Goal: Transaction & Acquisition: Download file/media

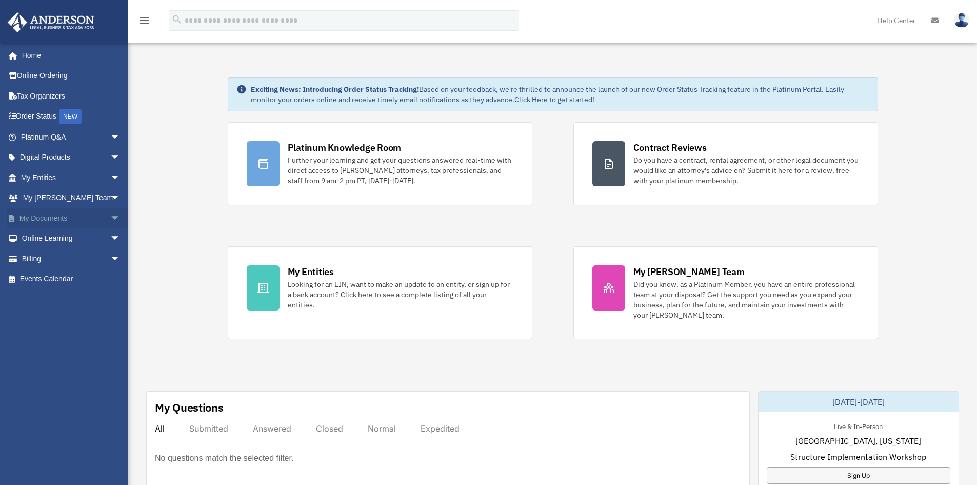
click at [46, 217] on link "My Documents arrow_drop_down" at bounding box center [71, 218] width 129 height 21
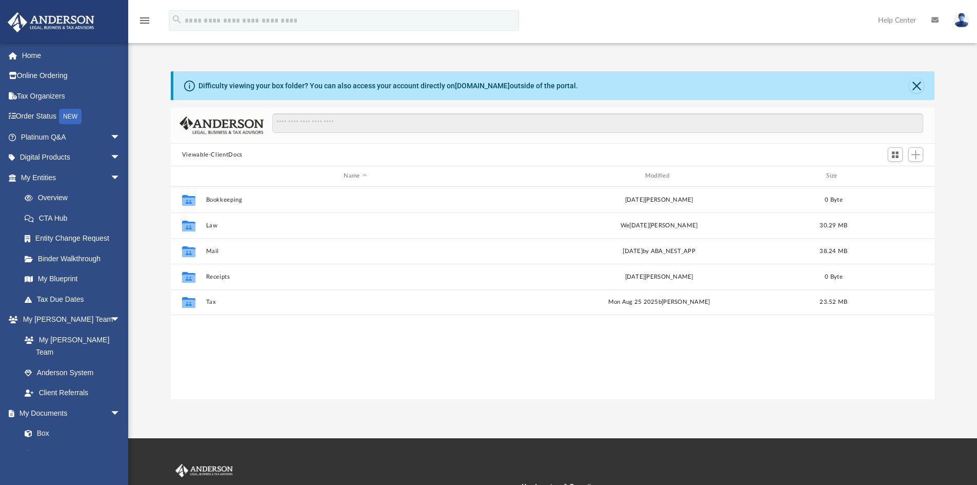
scroll to position [8, 8]
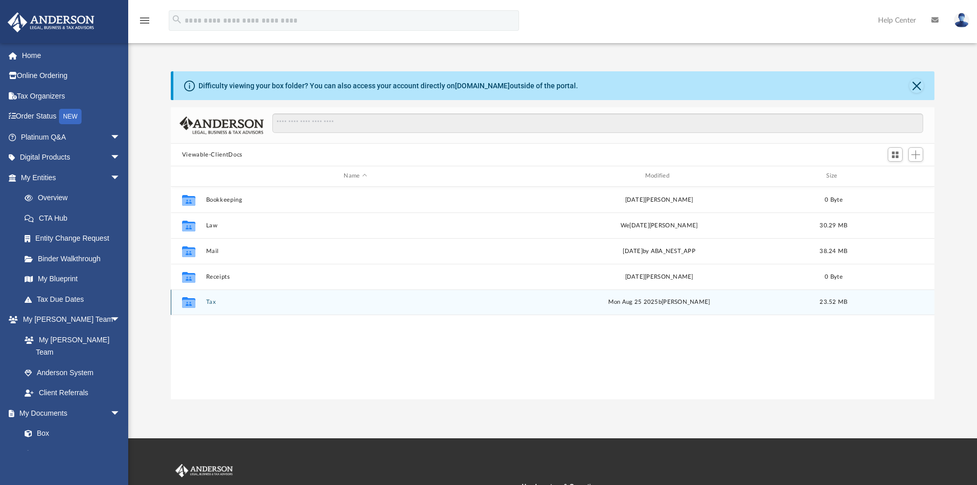
drag, startPoint x: 209, startPoint y: 289, endPoint x: 210, endPoint y: 301, distance: 11.8
click at [209, 297] on div "Collaborated Folder Tax Mon [DATE][PERSON_NAME] 23.52 MB" at bounding box center [553, 302] width 765 height 26
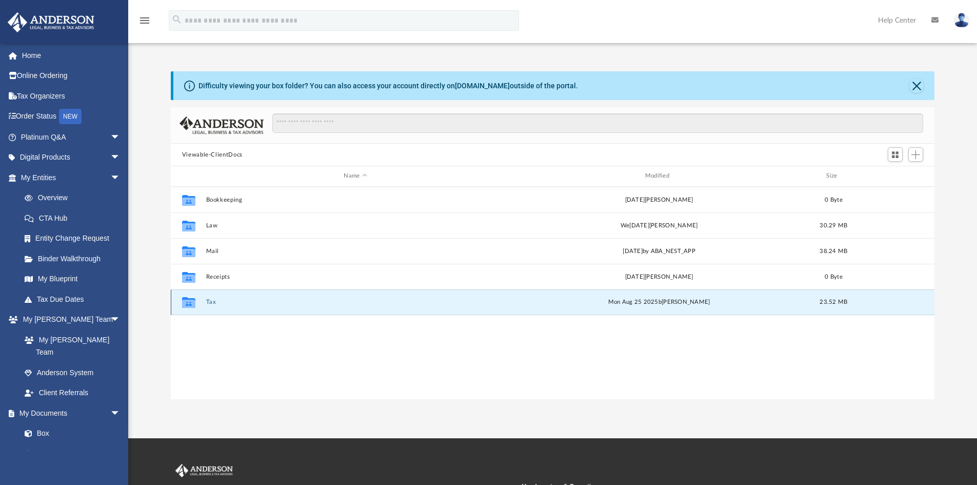
click at [210, 301] on button "Tax" at bounding box center [355, 302] width 299 height 7
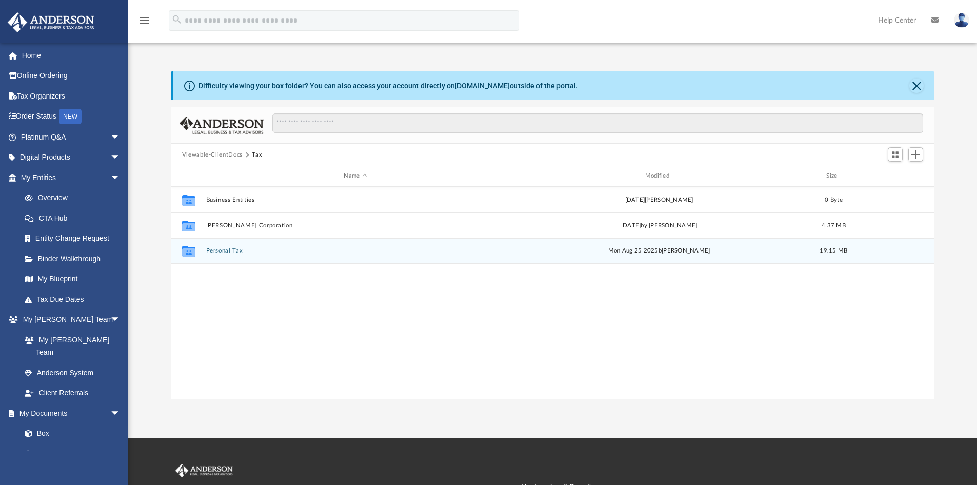
click at [223, 247] on button "Personal Tax" at bounding box center [355, 250] width 299 height 7
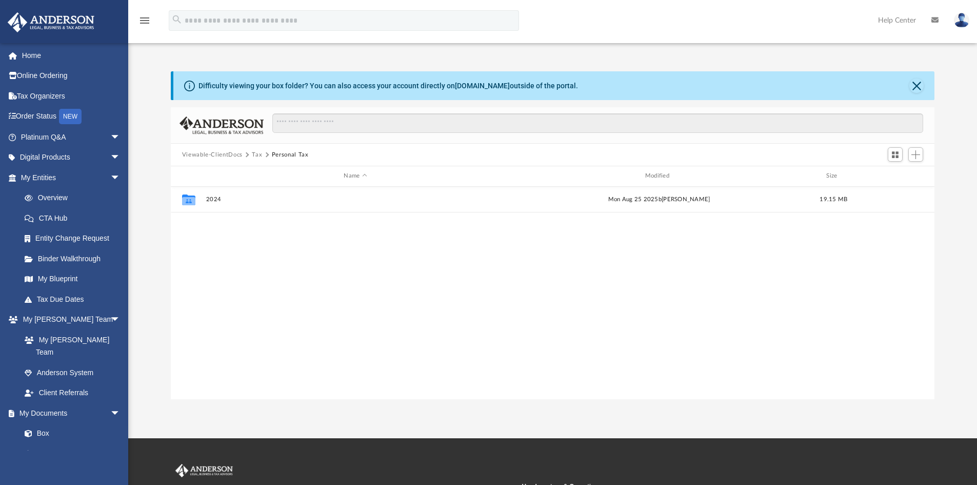
drag, startPoint x: 255, startPoint y: 152, endPoint x: 259, endPoint y: 156, distance: 5.8
click at [255, 152] on button "Tax" at bounding box center [257, 154] width 10 height 9
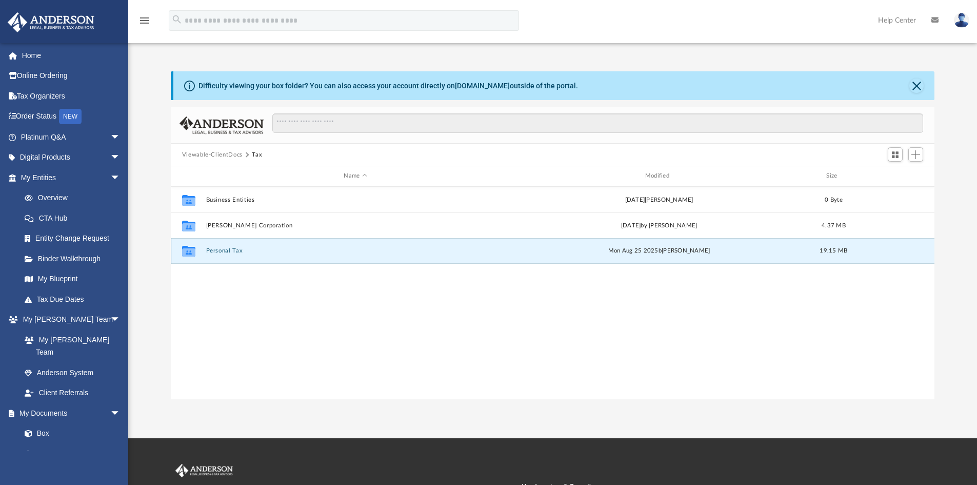
click at [206, 247] on button "Personal Tax" at bounding box center [355, 250] width 299 height 7
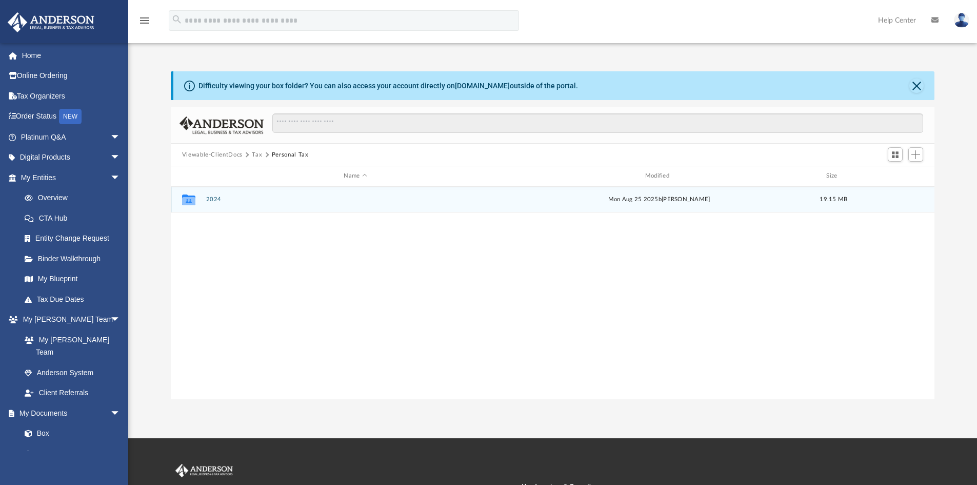
click at [206, 201] on button "2024" at bounding box center [355, 199] width 299 height 7
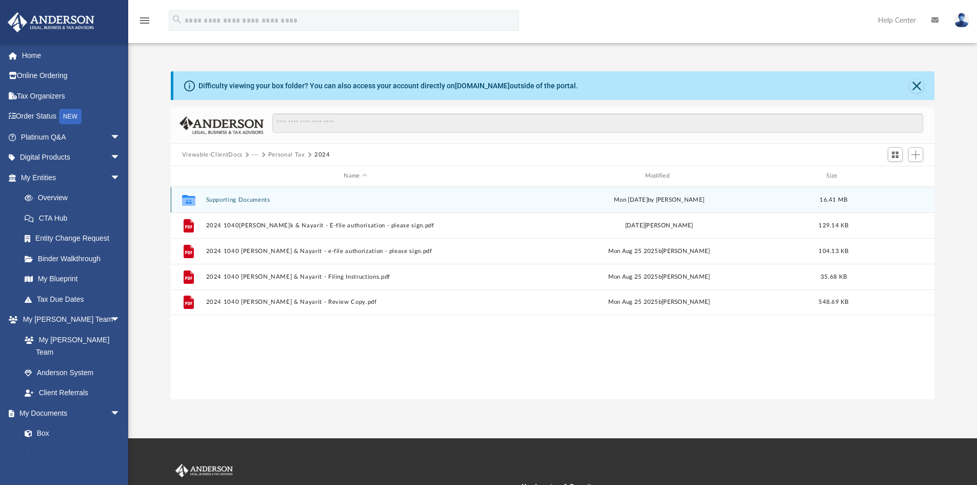
click at [234, 197] on button "Supporting Documents" at bounding box center [355, 200] width 299 height 7
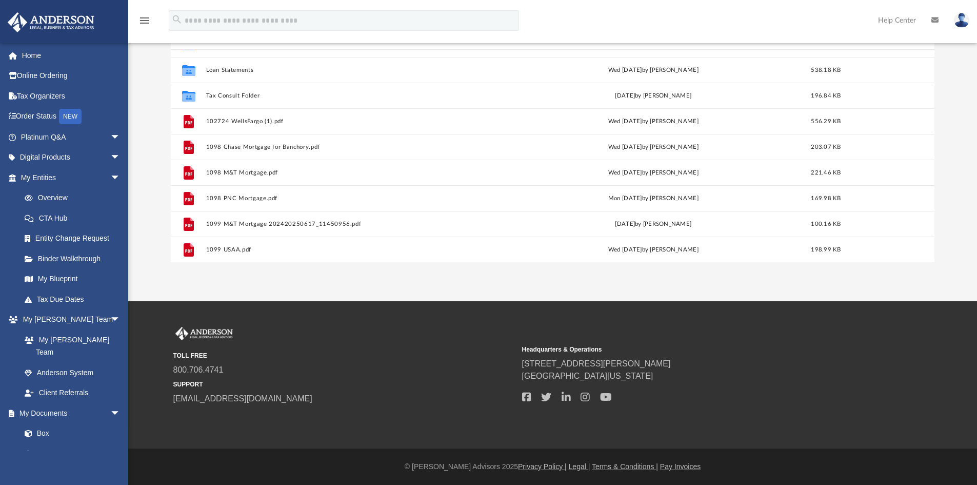
scroll to position [103, 0]
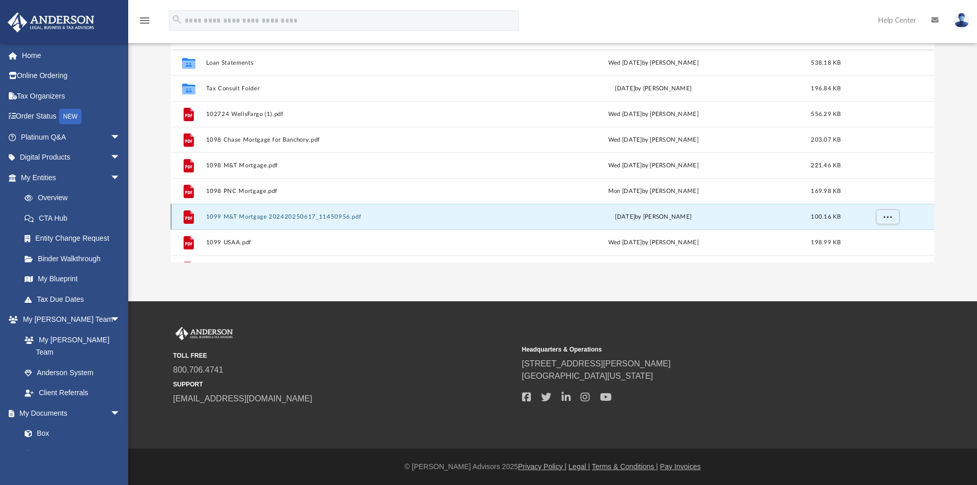
click at [300, 219] on button "1099 M&T Mortgage 202420250617_11450956.pdf" at bounding box center [354, 216] width 296 height 7
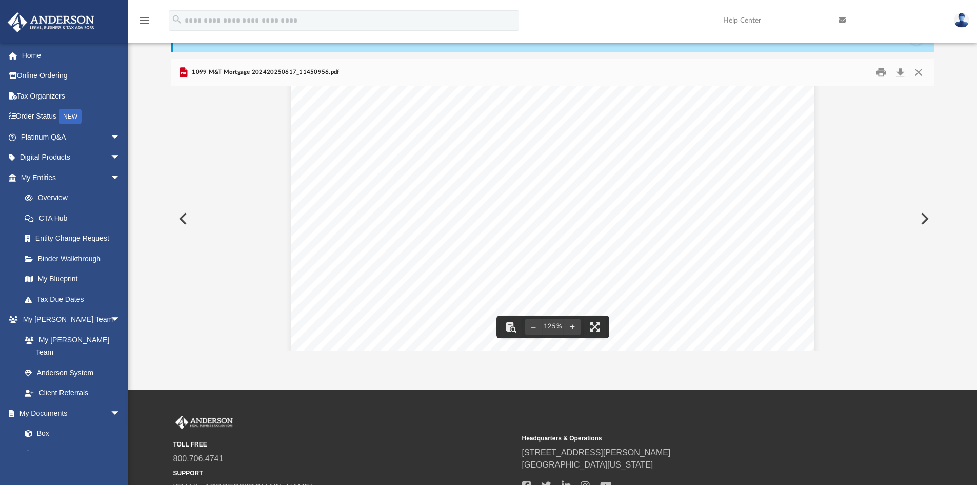
scroll to position [0, 0]
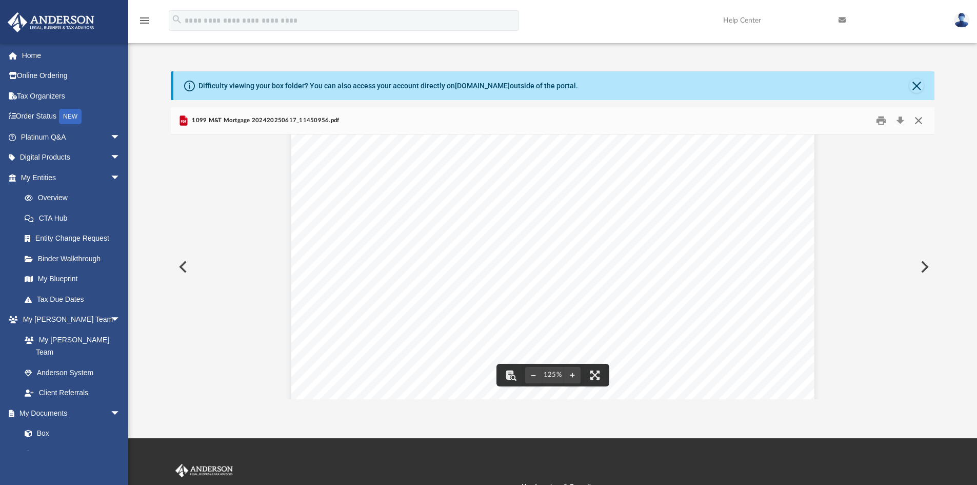
click at [917, 122] on button "Close" at bounding box center [919, 121] width 18 height 16
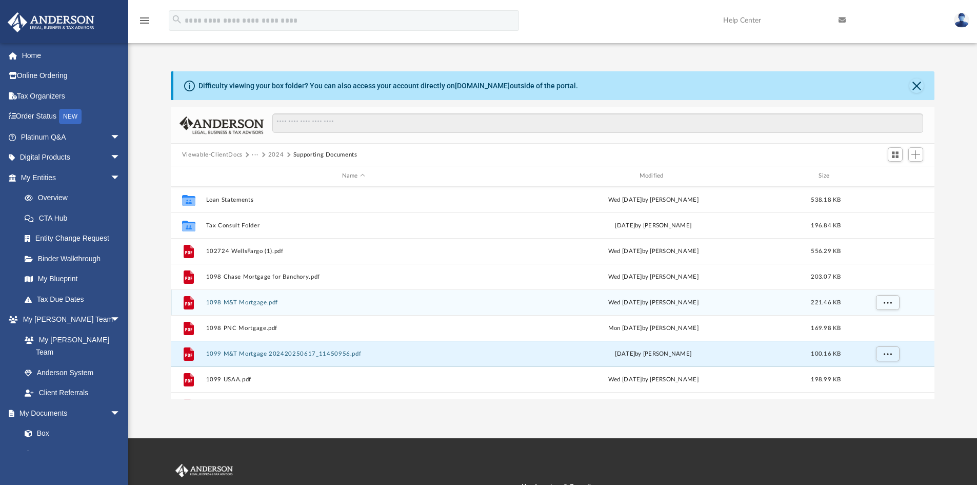
click at [259, 300] on button "1098 M&T Mortgage.pdf" at bounding box center [354, 302] width 296 height 7
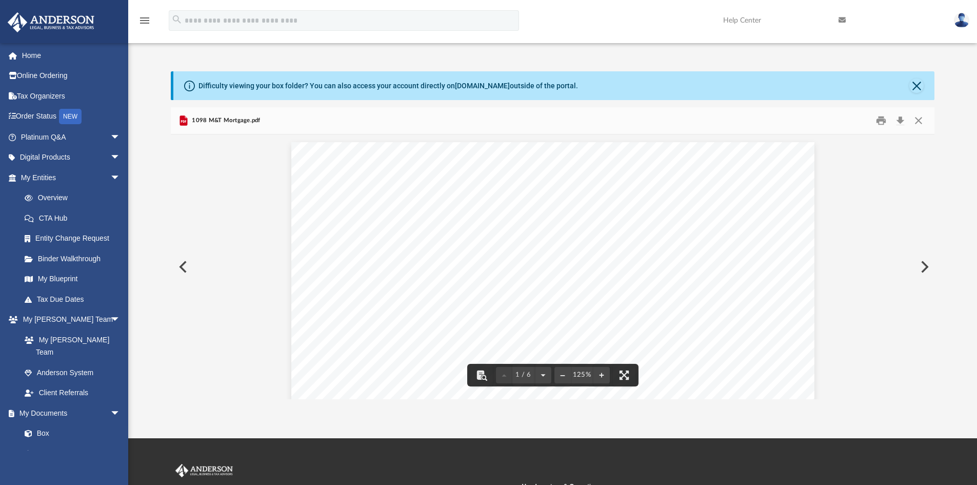
drag, startPoint x: 178, startPoint y: 161, endPoint x: 240, endPoint y: 208, distance: 78.1
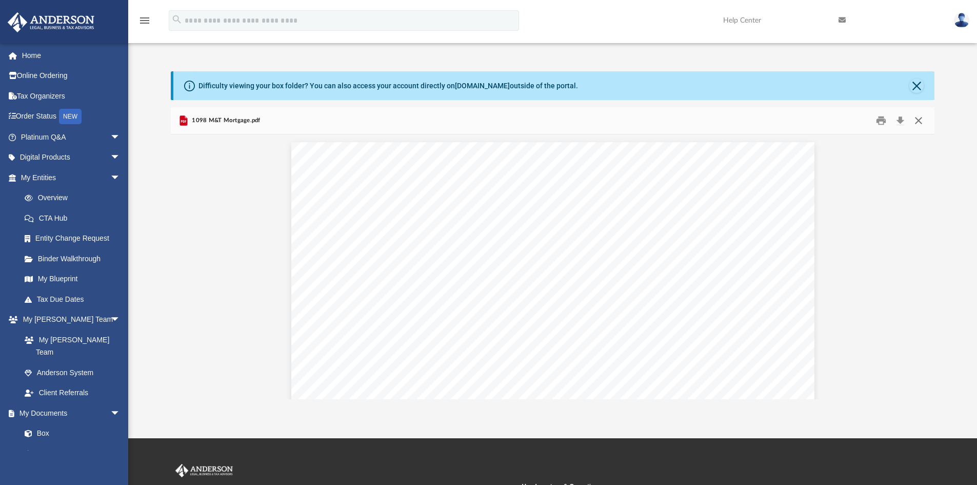
click at [919, 120] on button "Close" at bounding box center [919, 121] width 18 height 16
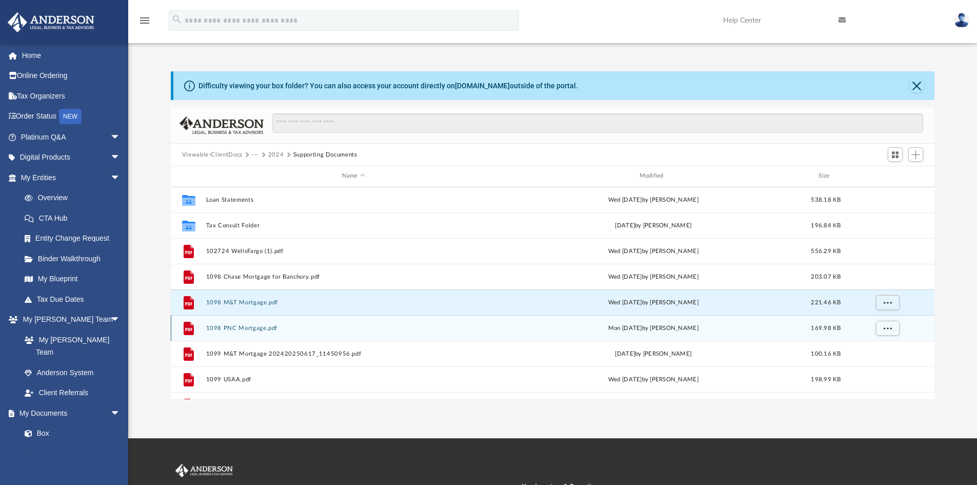
click at [257, 330] on button "1098 PNC Mortgage.pdf" at bounding box center [354, 328] width 296 height 7
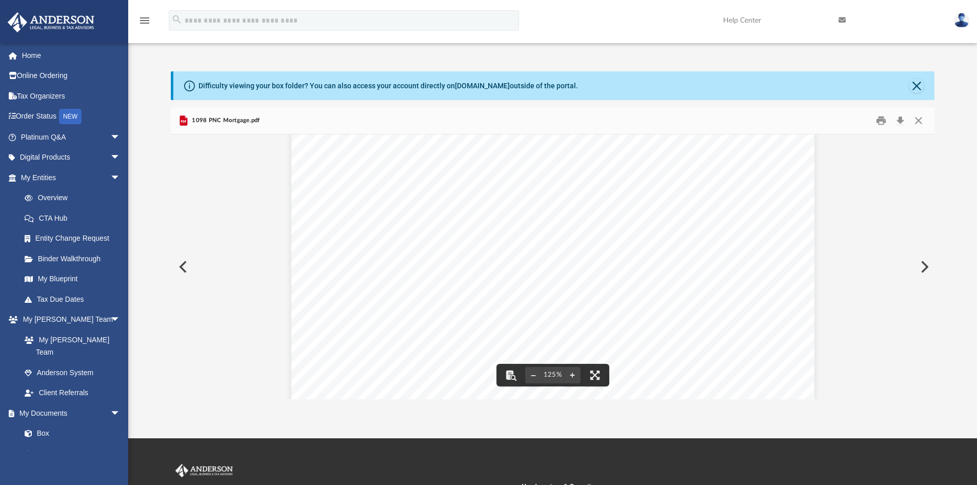
scroll to position [171, 0]
click at [921, 122] on button "Close" at bounding box center [919, 121] width 18 height 16
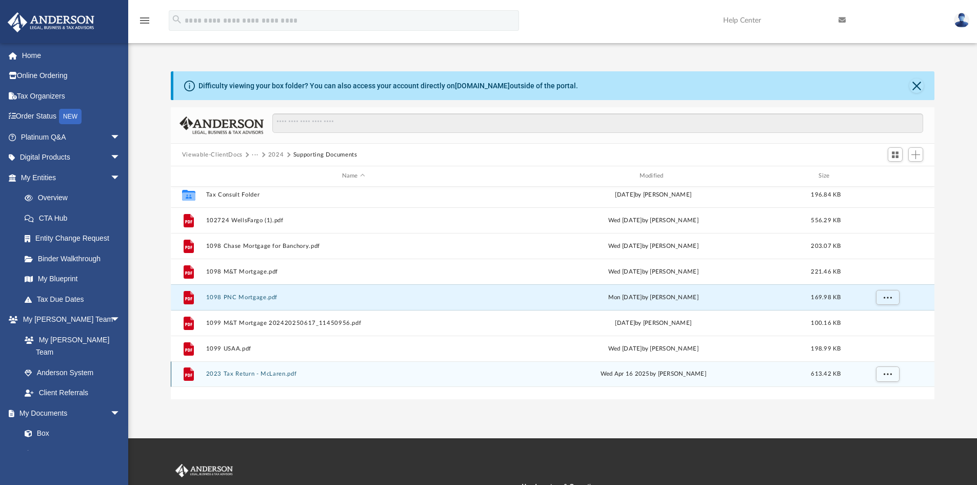
scroll to position [95, 0]
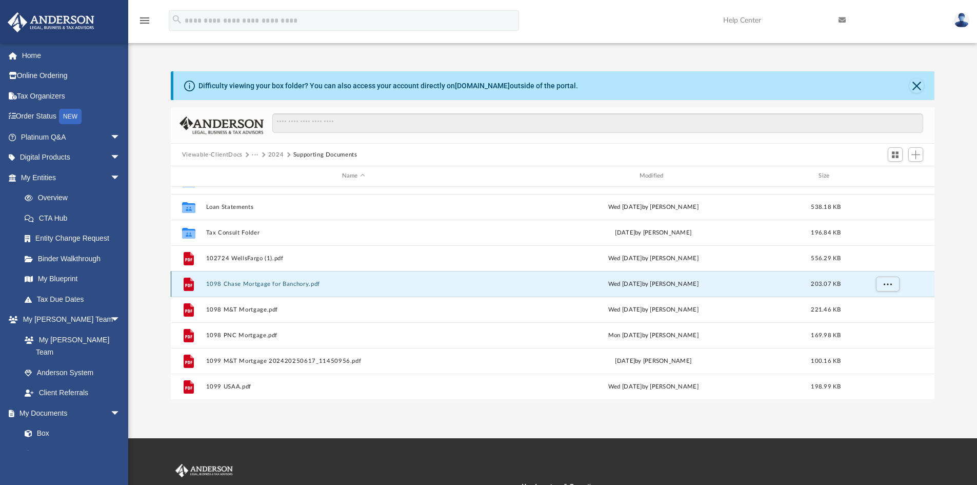
click at [310, 286] on button "1098 Chase Mortgage for Banchory.pdf" at bounding box center [354, 284] width 296 height 7
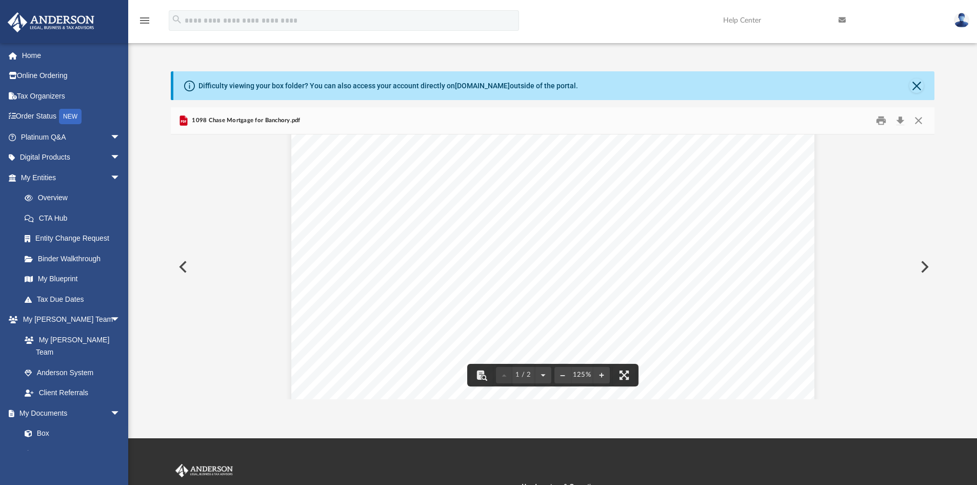
scroll to position [359, 0]
click at [916, 85] on button "Close" at bounding box center [917, 86] width 14 height 14
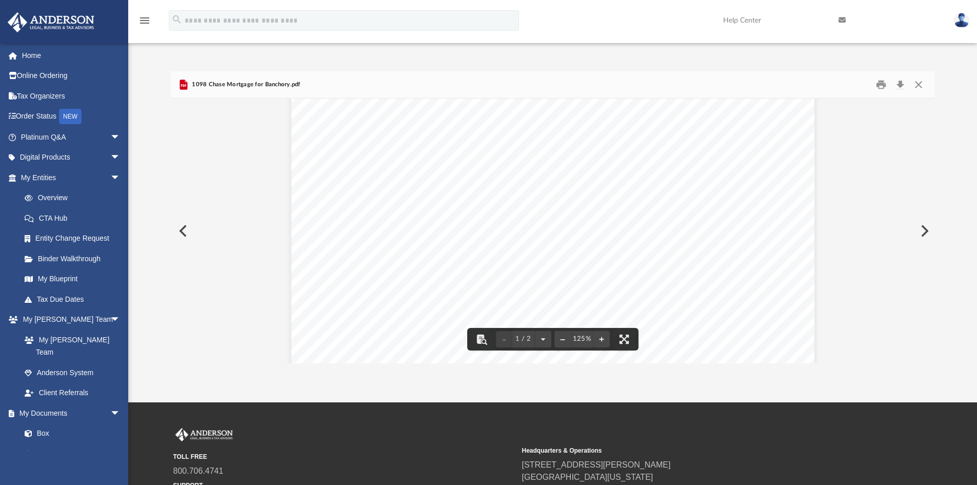
scroll to position [257, 0]
drag, startPoint x: 544, startPoint y: 180, endPoint x: 576, endPoint y: 185, distance: 31.6
click at [576, 185] on span "9,433.17" at bounding box center [564, 184] width 33 height 10
click at [917, 81] on button "Close" at bounding box center [919, 85] width 18 height 16
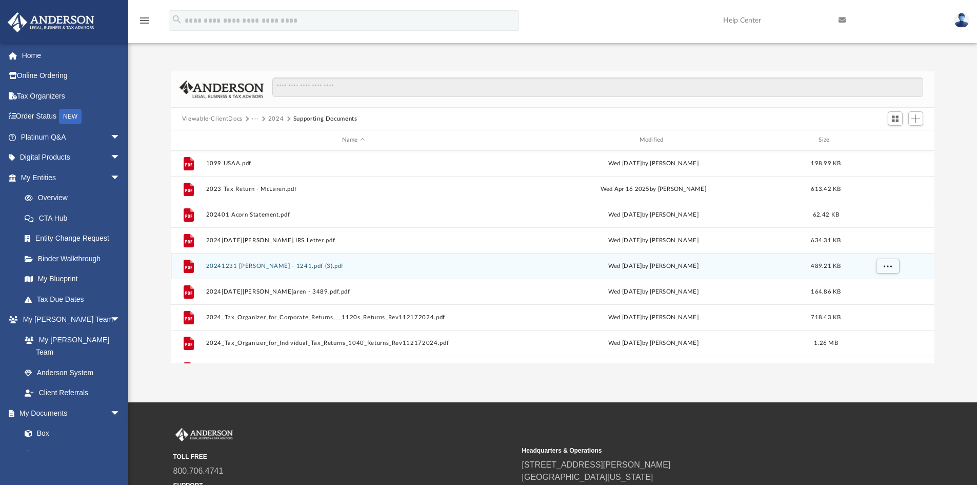
scroll to position [301, 0]
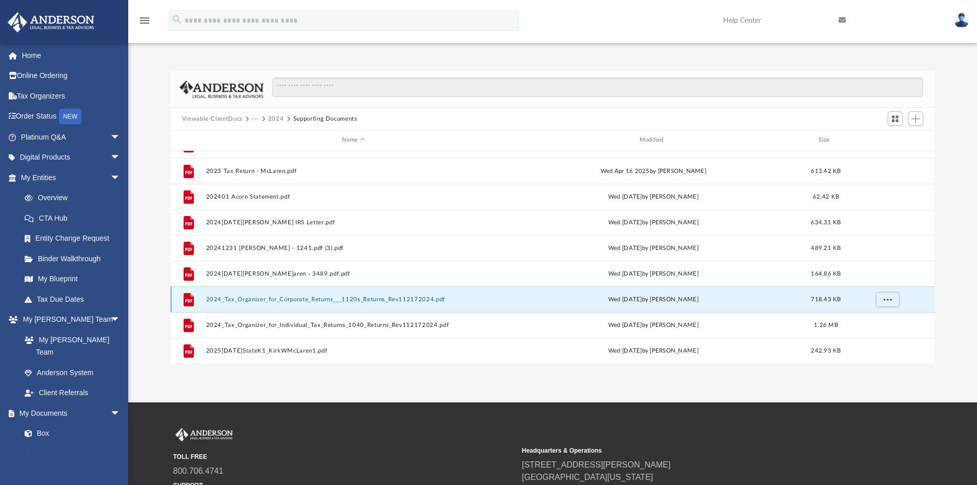
click at [286, 299] on button "2024_Tax_Organizer_for_Corporate_Returns___1120s_Returns_Rev112172024.pdf" at bounding box center [354, 299] width 296 height 7
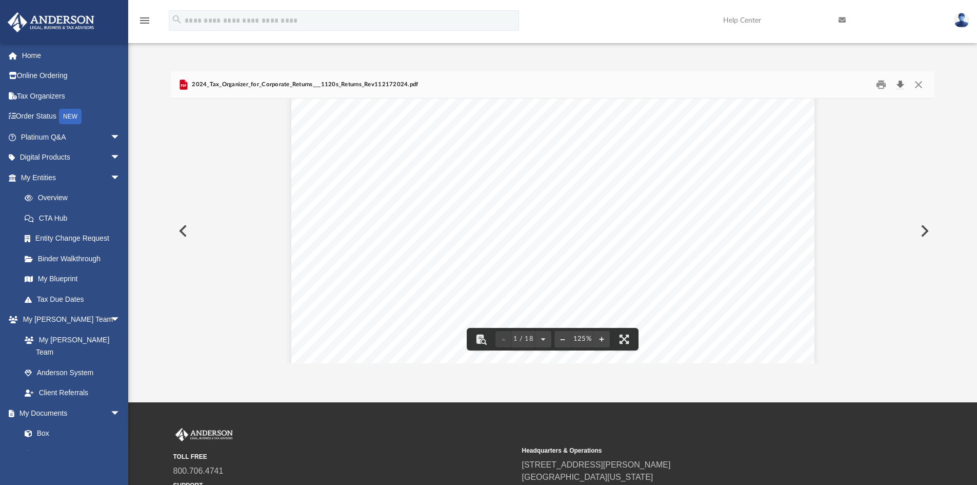
scroll to position [513, 0]
click at [915, 87] on button "Close" at bounding box center [919, 85] width 18 height 16
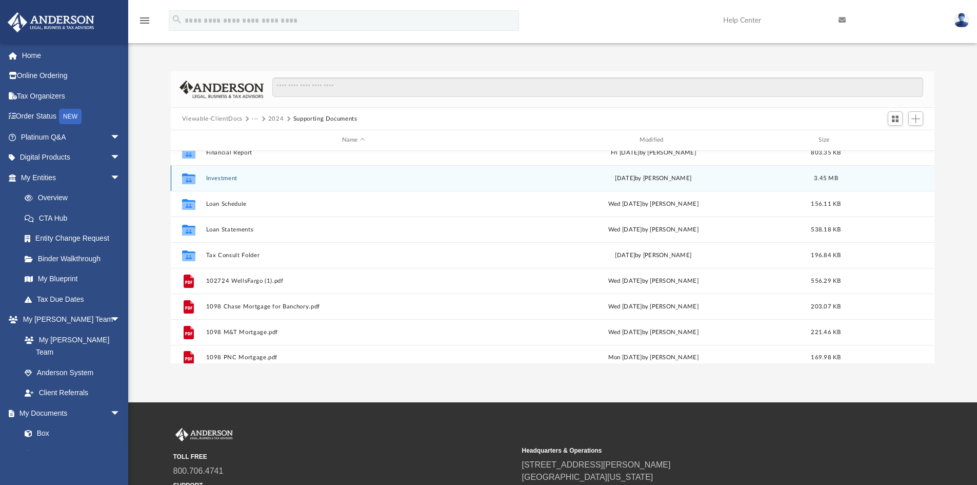
scroll to position [0, 0]
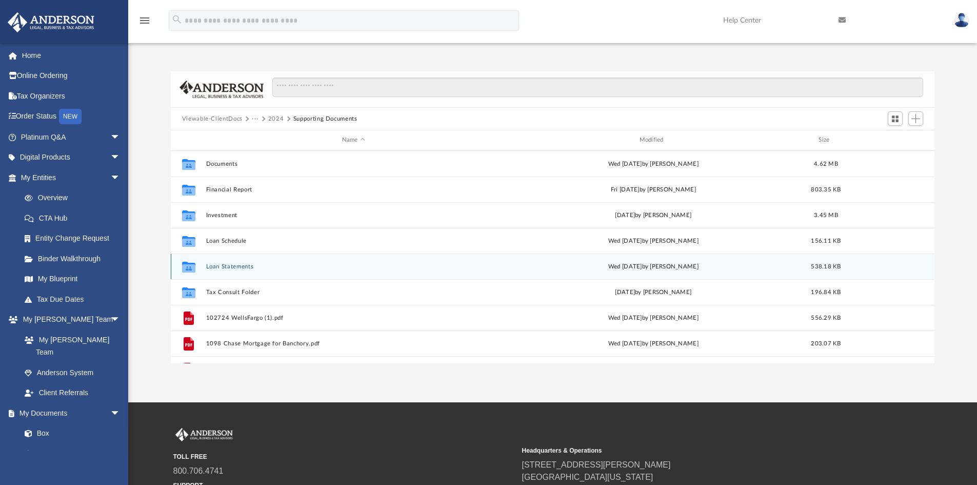
click at [224, 263] on button "Loan Statements" at bounding box center [354, 266] width 296 height 7
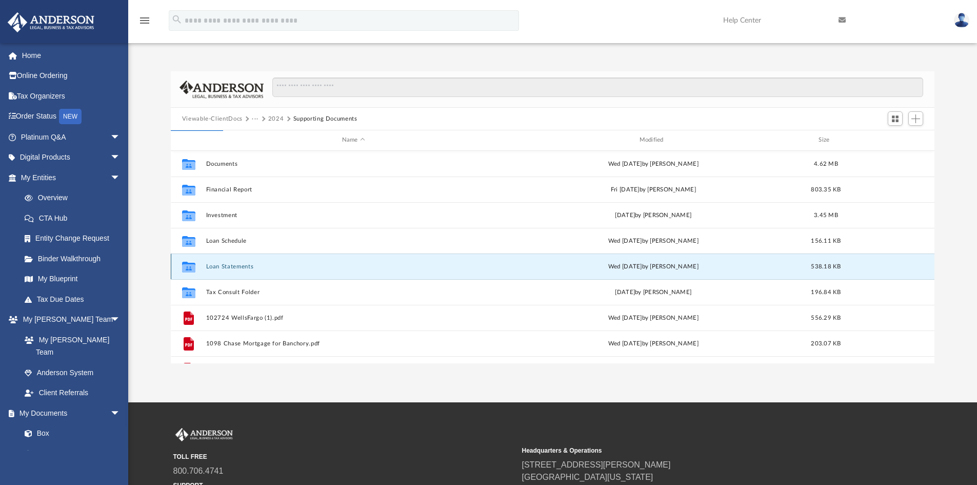
click at [217, 264] on button "Loan Statements" at bounding box center [354, 266] width 296 height 7
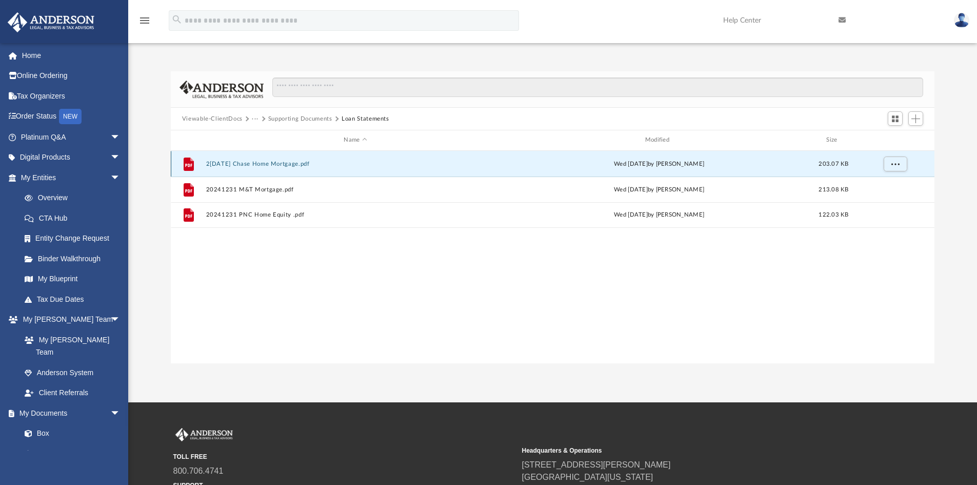
click at [296, 161] on button "2[DATE] Chase Home Mortgage.pdf" at bounding box center [355, 164] width 299 height 7
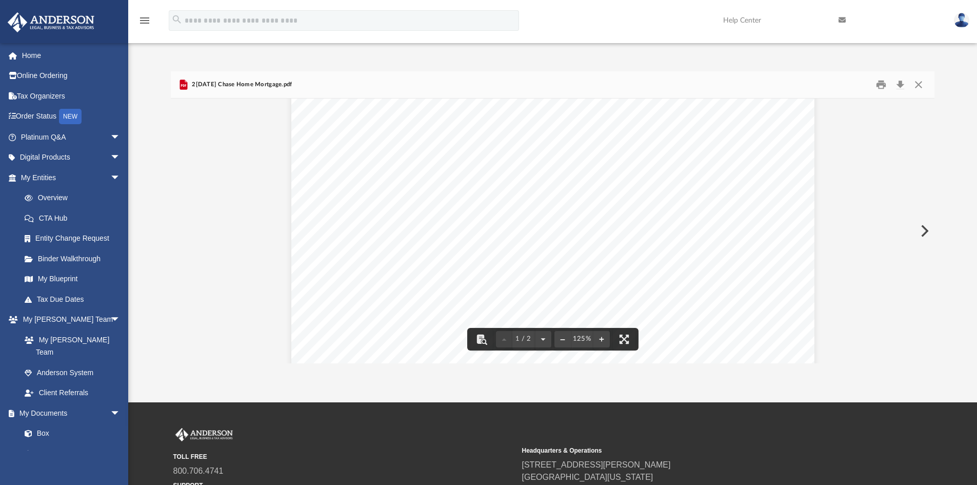
scroll to position [257, 0]
click at [922, 84] on button "Close" at bounding box center [919, 85] width 18 height 16
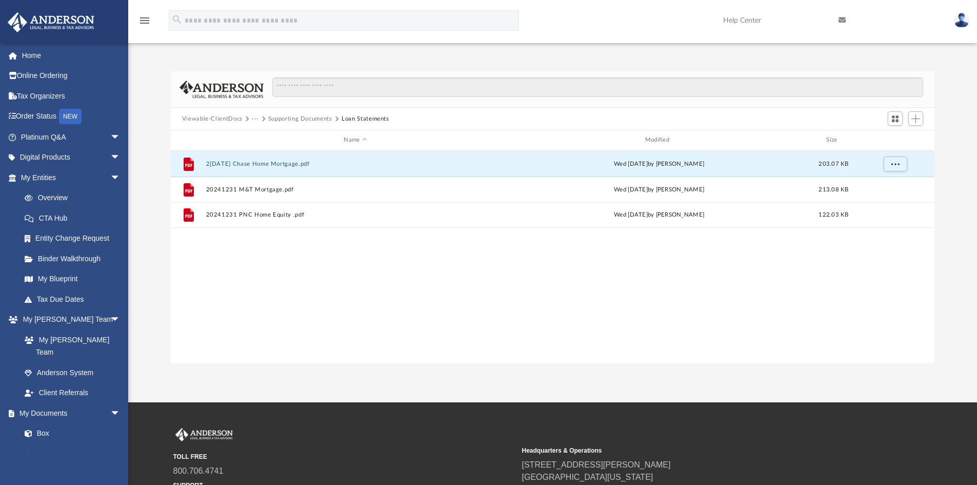
drag, startPoint x: 322, startPoint y: 116, endPoint x: 333, endPoint y: 121, distance: 11.1
click at [322, 117] on button "Supporting Documents" at bounding box center [300, 118] width 64 height 9
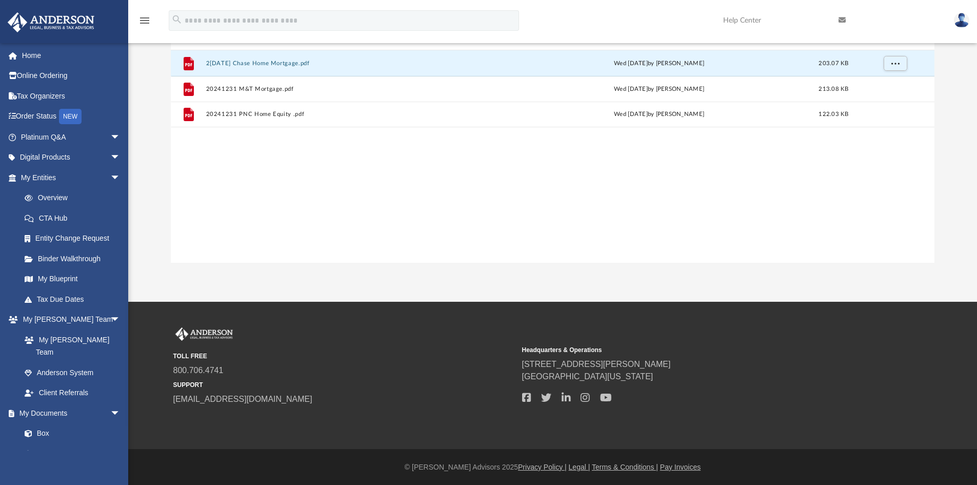
scroll to position [101, 0]
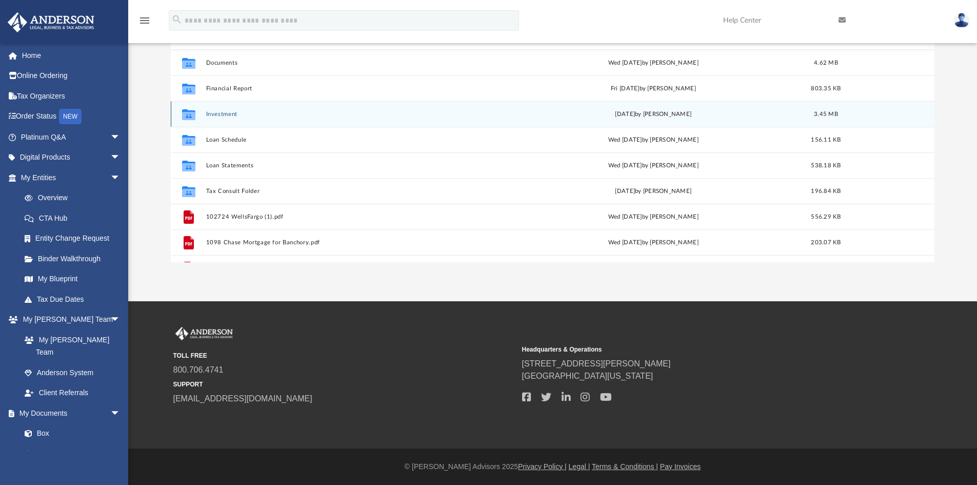
click at [227, 111] on button "Investment" at bounding box center [354, 114] width 296 height 7
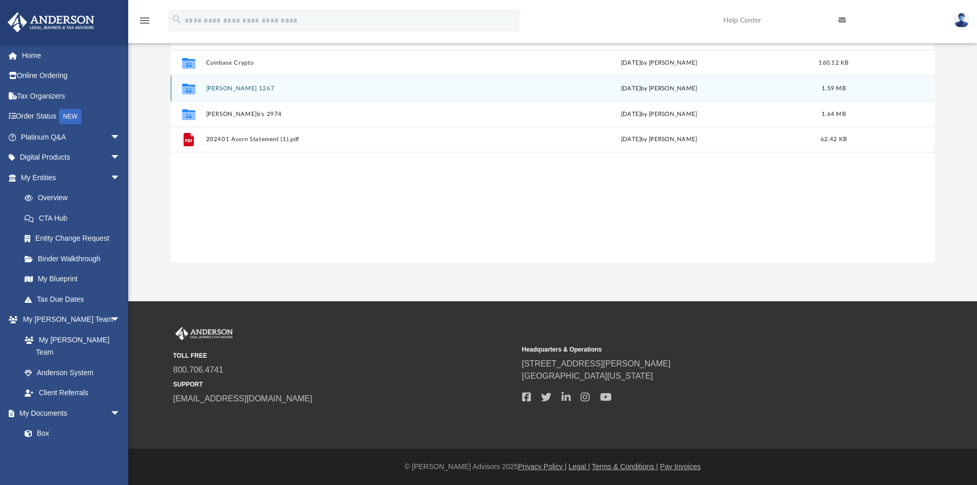
click at [243, 92] on button "[PERSON_NAME] 1267" at bounding box center [355, 88] width 299 height 7
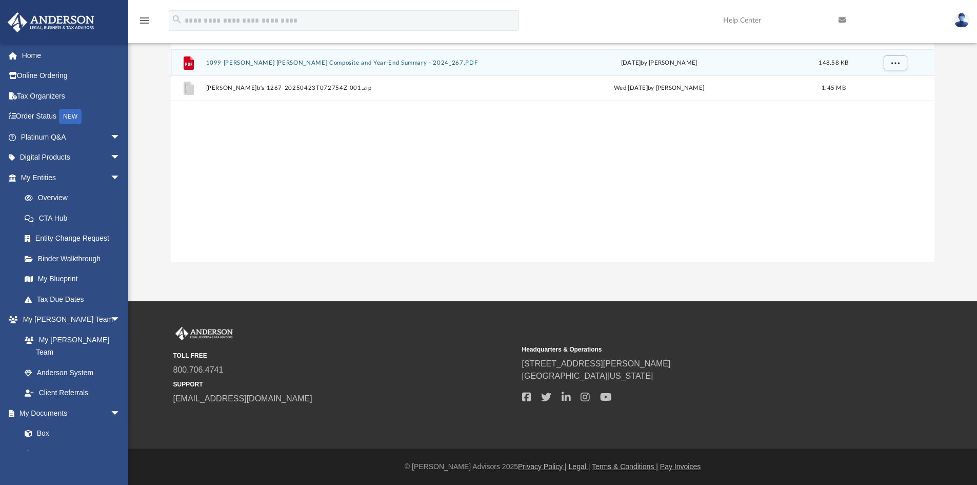
click at [266, 64] on button "1099 [PERSON_NAME] [PERSON_NAME] Composite and Year-End Summary - 2024_267.PDF" at bounding box center [355, 63] width 299 height 7
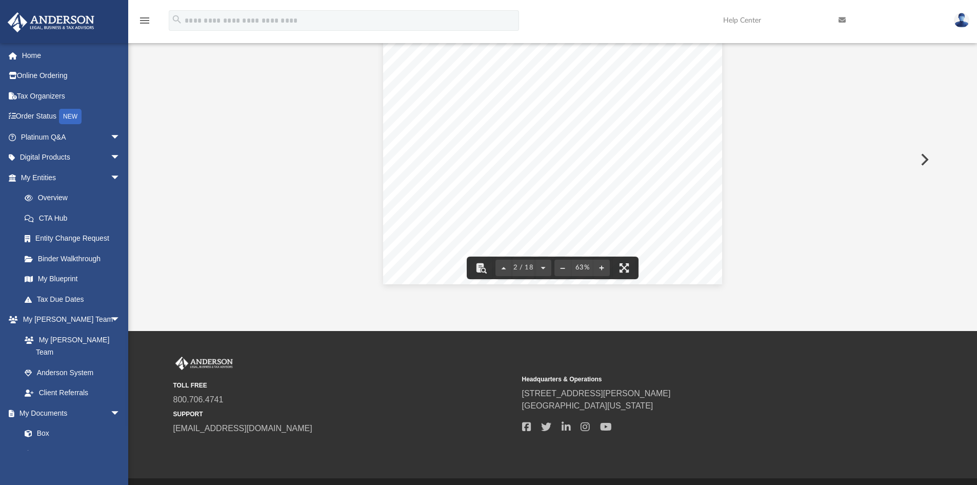
scroll to position [308, 0]
click at [606, 266] on button "File preview" at bounding box center [602, 268] width 16 height 23
click at [658, 181] on div "Recipient's Name and Address Date Prepared: Febr[DATE]ount Number 6546-1267 Imp…" at bounding box center [552, 208] width 447 height 346
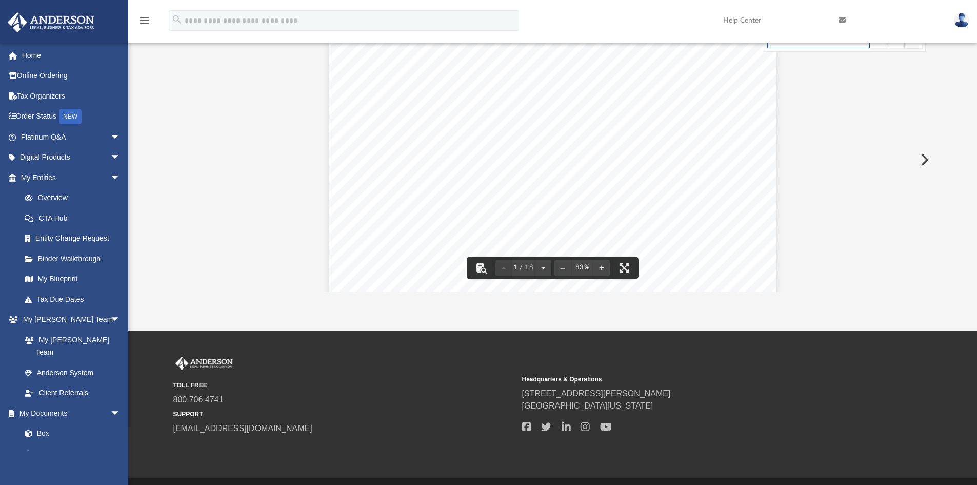
scroll to position [11, 0]
type input "***"
click at [670, 160] on div "Recipient's Name and Address Date Prepared: Febr[DATE]ount Number 6546-1267 Imp…" at bounding box center [552, 197] width 447 height 346
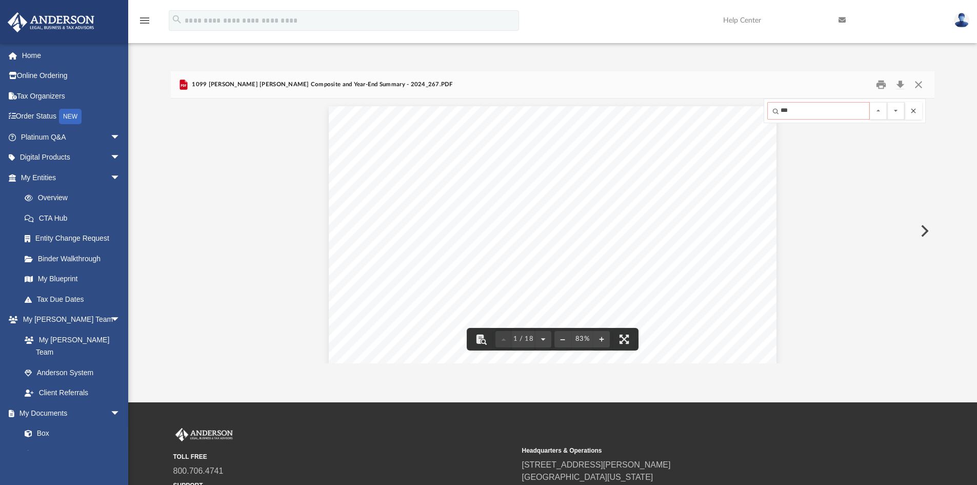
click at [914, 107] on button "File preview" at bounding box center [913, 110] width 17 height 17
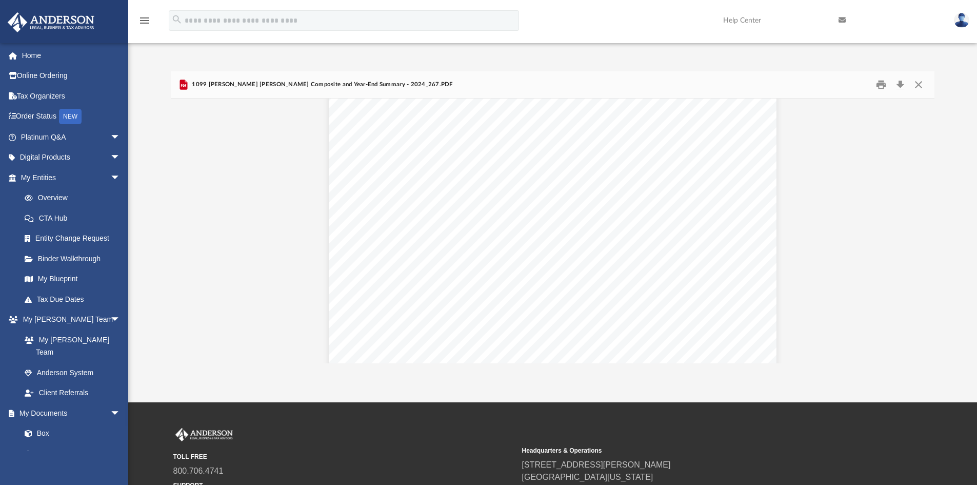
scroll to position [3284, 0]
click at [920, 86] on button "Close" at bounding box center [919, 85] width 18 height 16
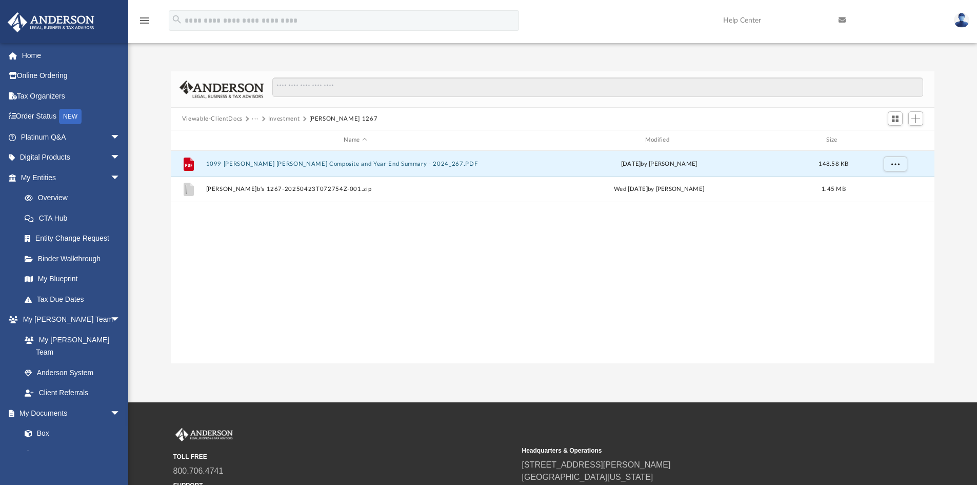
click at [294, 118] on button "Investment" at bounding box center [284, 118] width 32 height 9
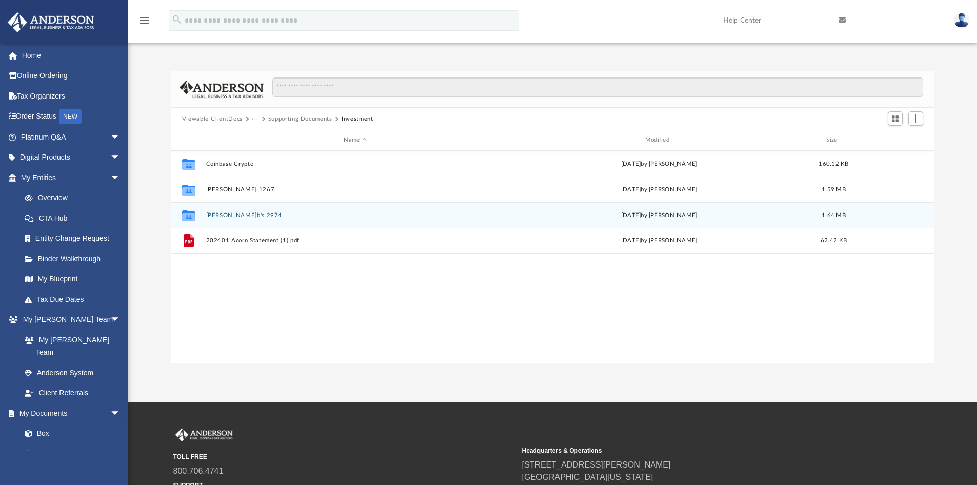
click at [247, 216] on button "[PERSON_NAME]b's 2974" at bounding box center [355, 215] width 299 height 7
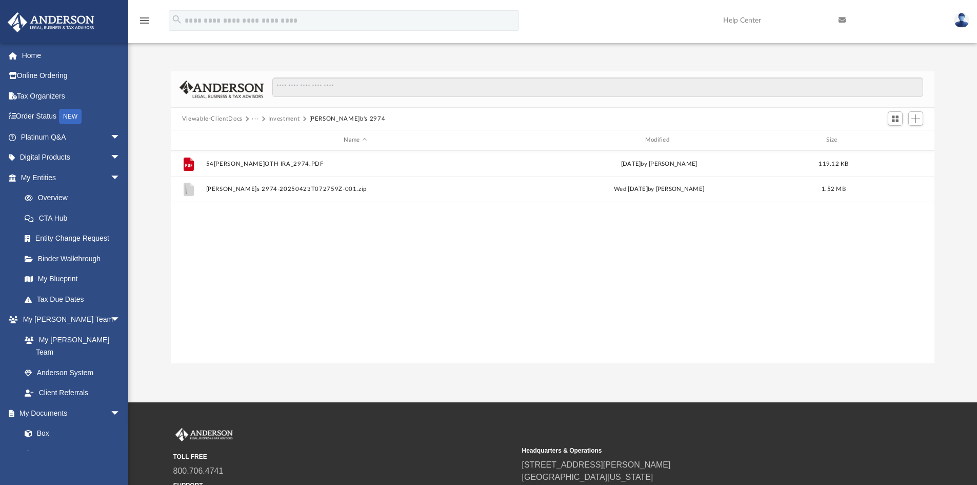
click at [270, 118] on button "Investment" at bounding box center [284, 118] width 32 height 9
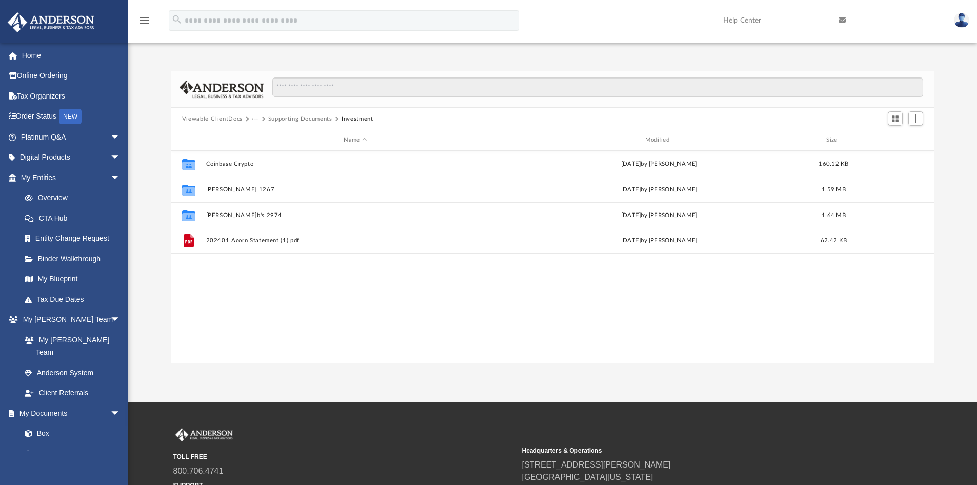
click at [294, 116] on button "Supporting Documents" at bounding box center [300, 118] width 64 height 9
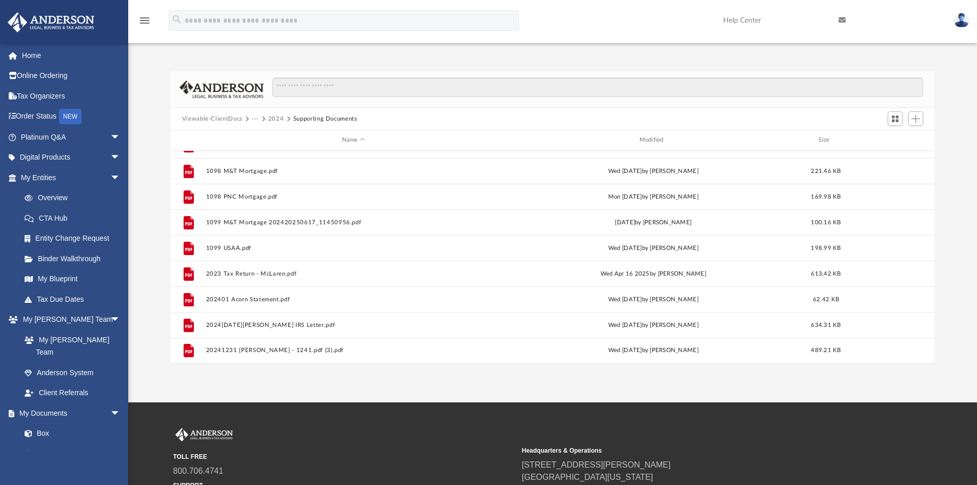
scroll to position [0, 0]
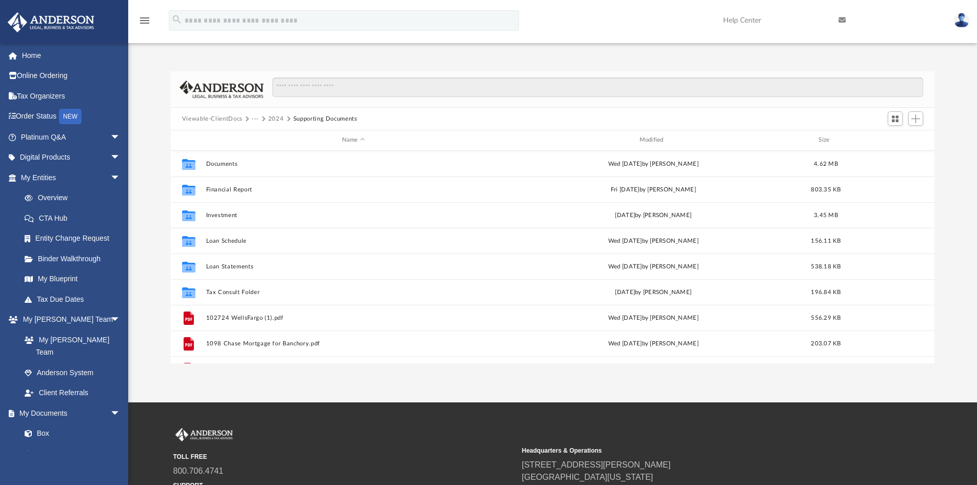
click at [274, 117] on button "2024" at bounding box center [276, 118] width 16 height 9
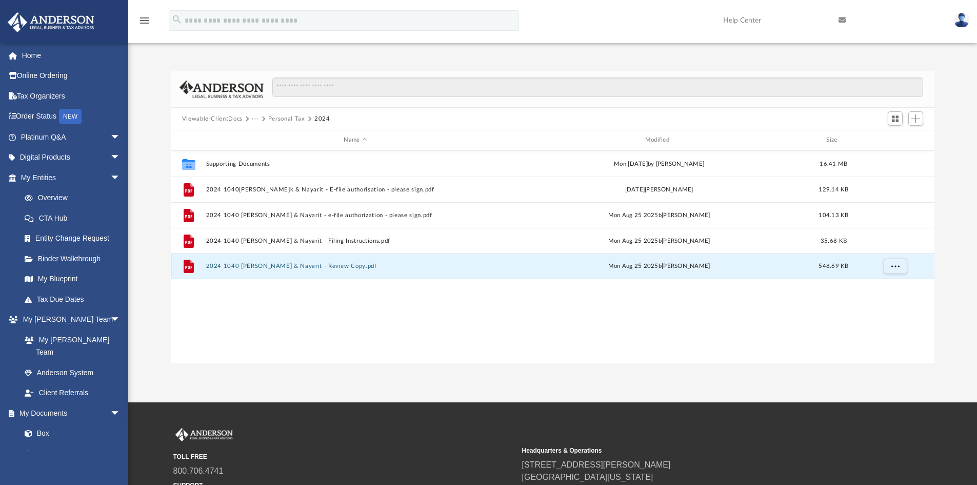
click at [288, 263] on button "2024 1040 [PERSON_NAME] & Nayarit - Review Copy.pdf" at bounding box center [355, 266] width 299 height 7
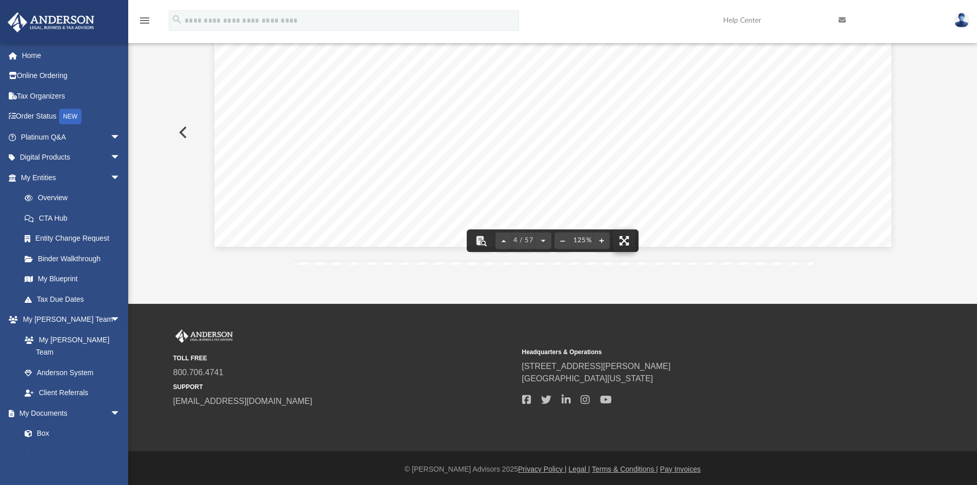
scroll to position [2412, 0]
click at [528, 241] on span "4 / 57" at bounding box center [524, 240] width 24 height 7
type input "**"
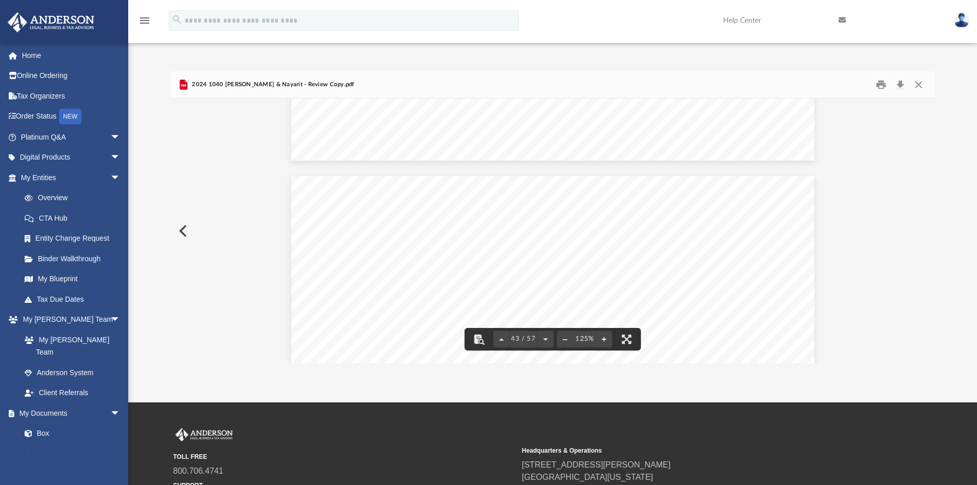
scroll to position [28042, 0]
click at [922, 80] on button "Close" at bounding box center [919, 85] width 18 height 16
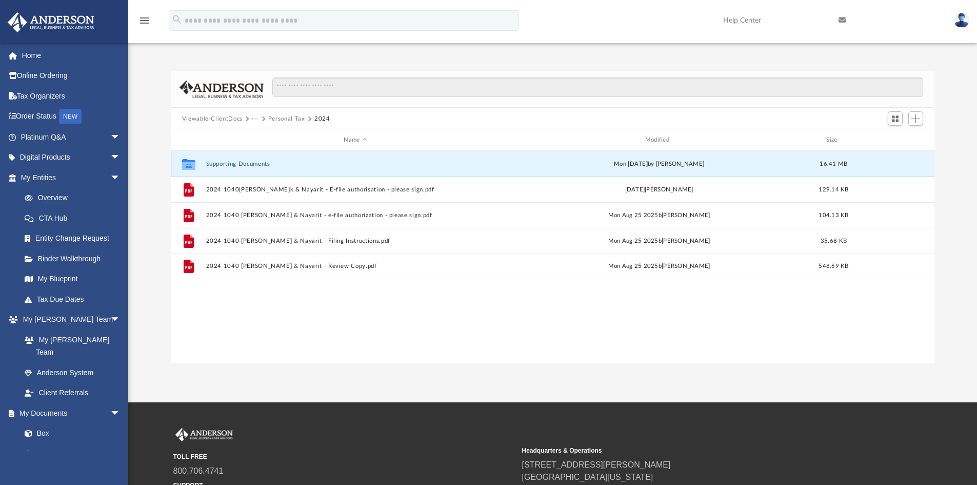
click at [258, 164] on button "Supporting Documents" at bounding box center [355, 164] width 299 height 7
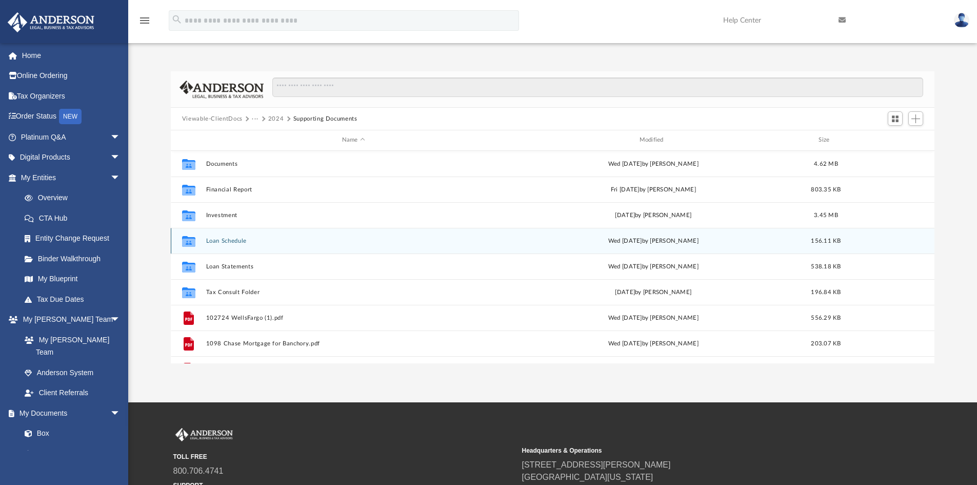
click at [226, 240] on button "Loan Schedule" at bounding box center [354, 241] width 296 height 7
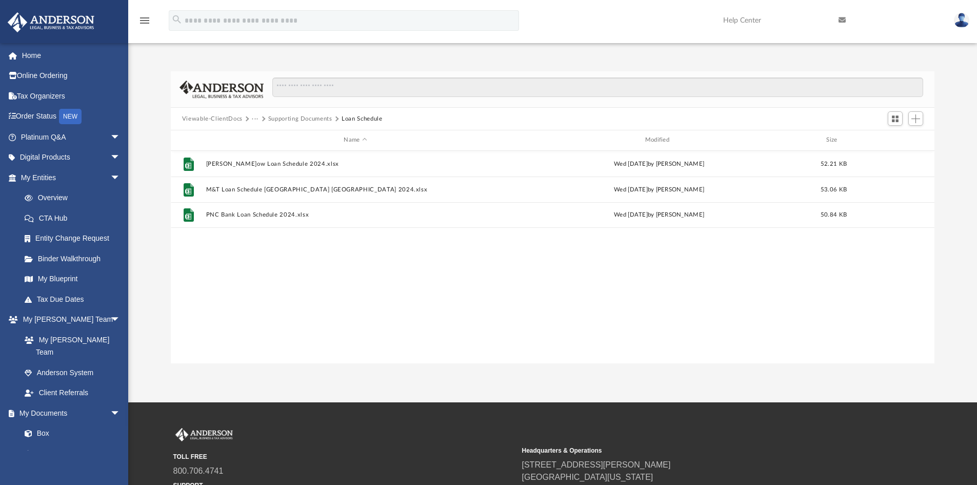
click at [308, 121] on button "Supporting Documents" at bounding box center [300, 118] width 64 height 9
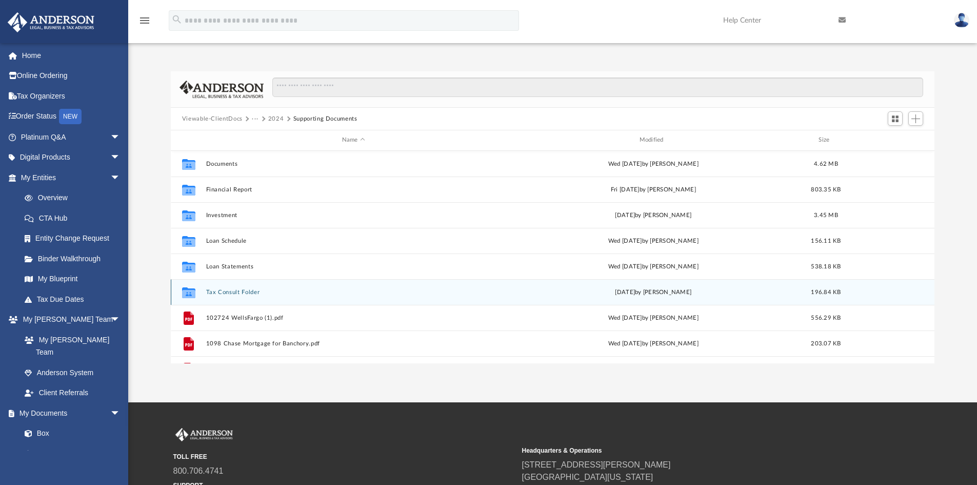
click at [252, 292] on button "Tax Consult Folder" at bounding box center [354, 292] width 296 height 7
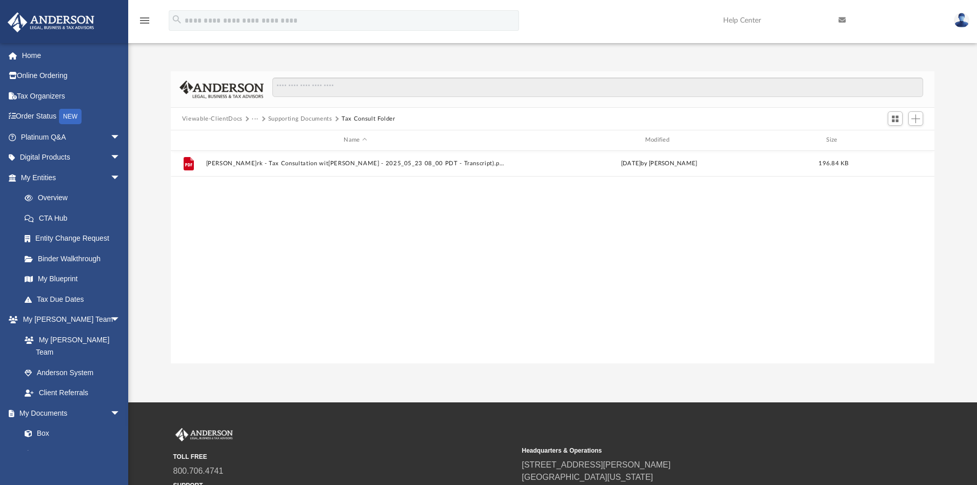
click at [305, 115] on button "Supporting Documents" at bounding box center [300, 118] width 64 height 9
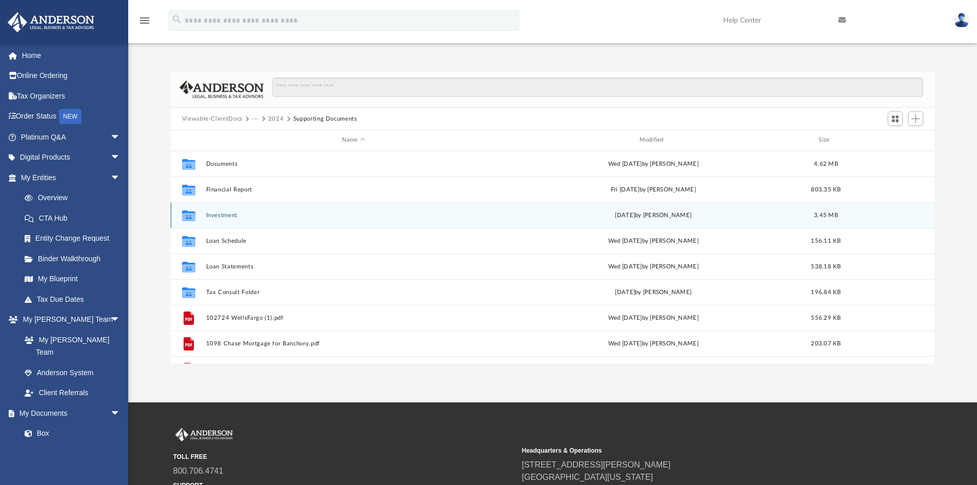
click at [231, 213] on button "Investment" at bounding box center [354, 215] width 296 height 7
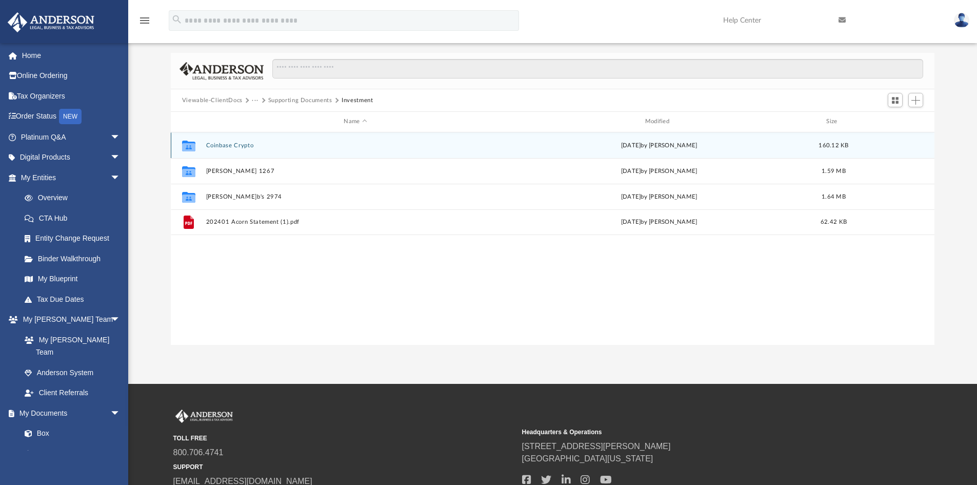
scroll to position [51, 0]
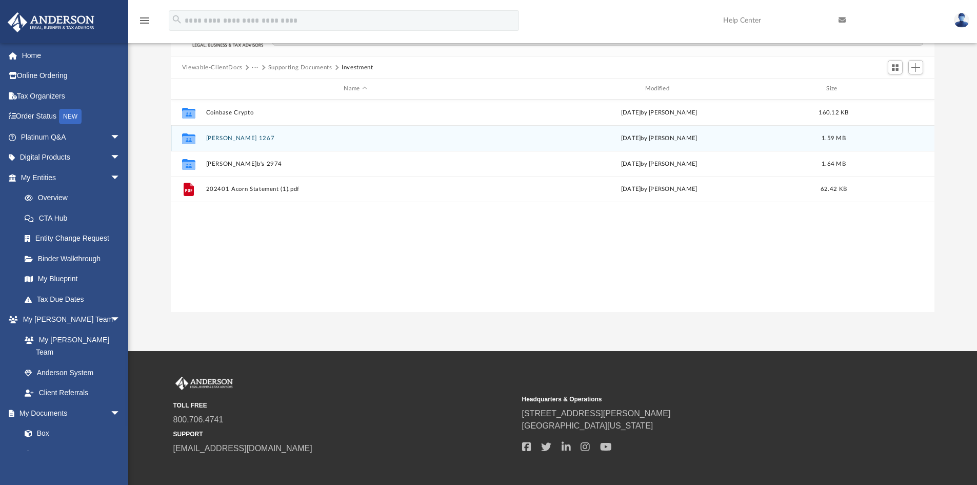
click at [228, 136] on button "[PERSON_NAME] 1267" at bounding box center [355, 138] width 299 height 7
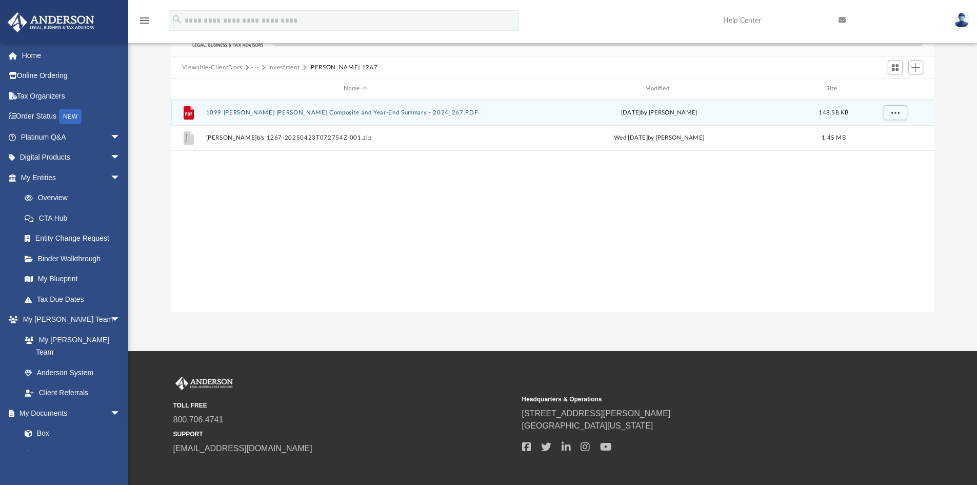
click at [285, 113] on button "1099 [PERSON_NAME] [PERSON_NAME] Composite and Year-End Summary - 2024_267.PDF" at bounding box center [355, 112] width 299 height 7
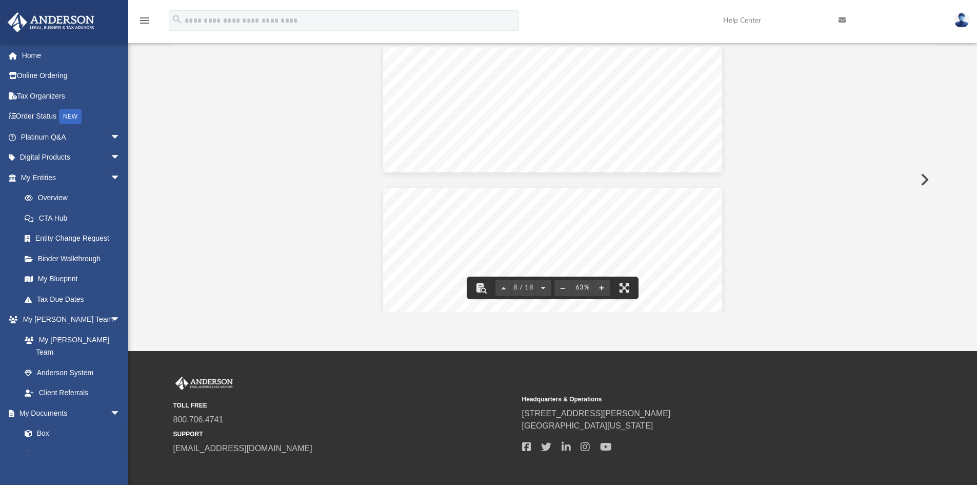
scroll to position [0, 0]
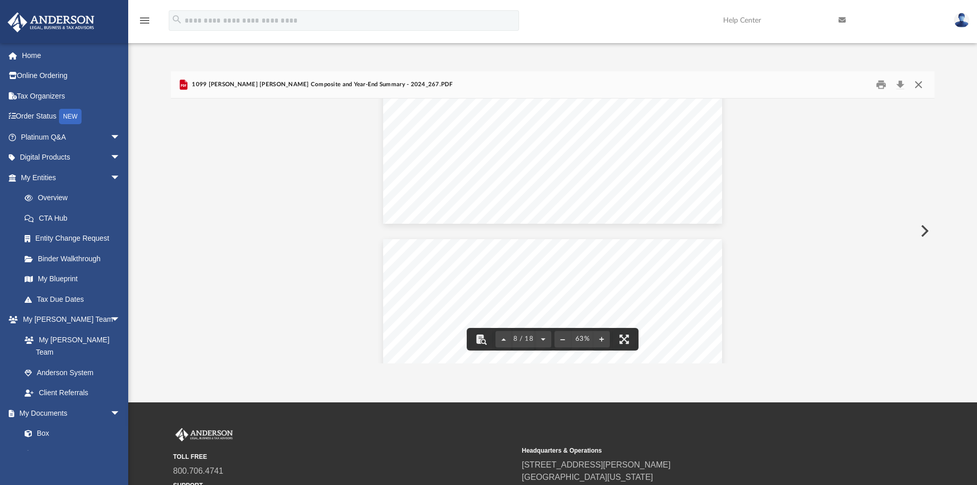
click at [916, 86] on button "Close" at bounding box center [919, 85] width 18 height 16
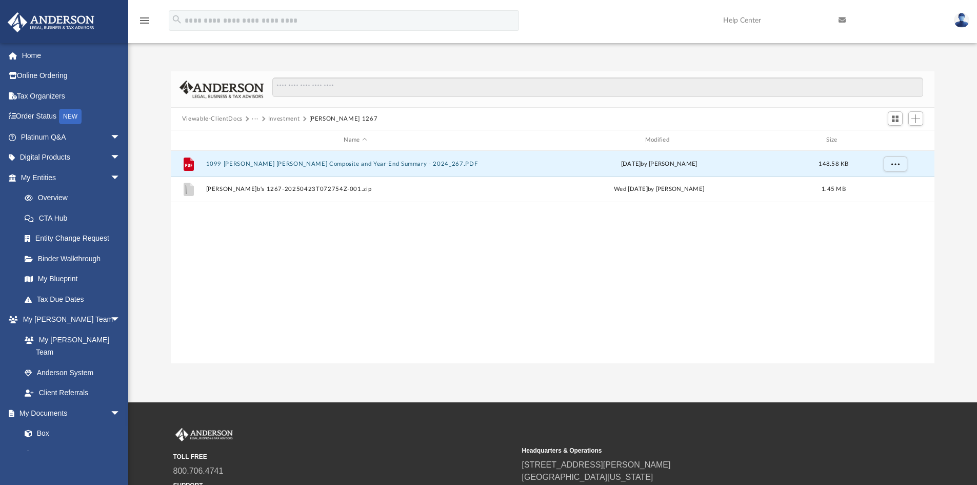
click at [284, 118] on button "Investment" at bounding box center [284, 118] width 32 height 9
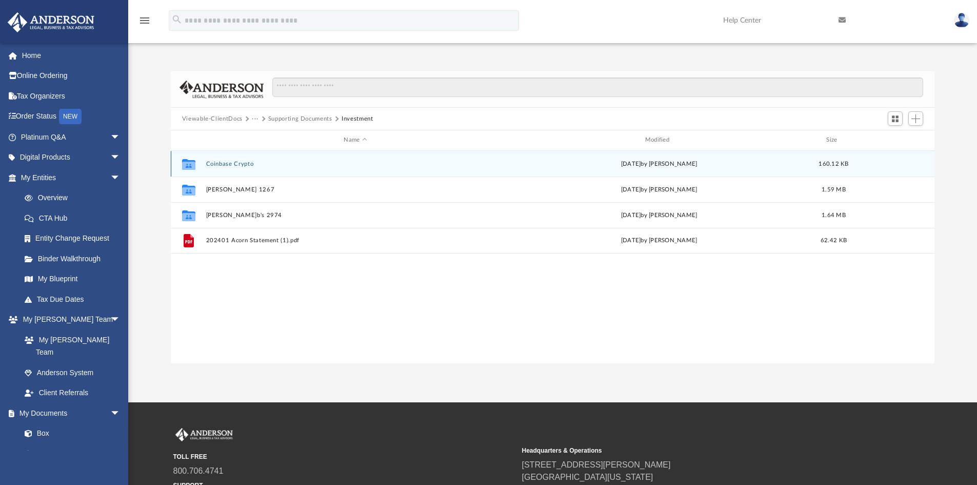
click at [245, 165] on button "Coinbase Crypto" at bounding box center [355, 164] width 299 height 7
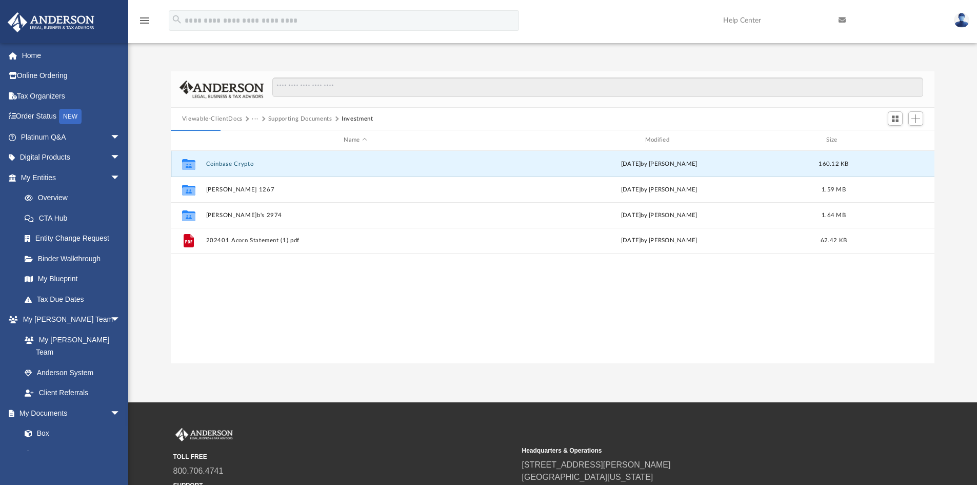
click at [245, 165] on button "Coinbase Crypto" at bounding box center [355, 164] width 299 height 7
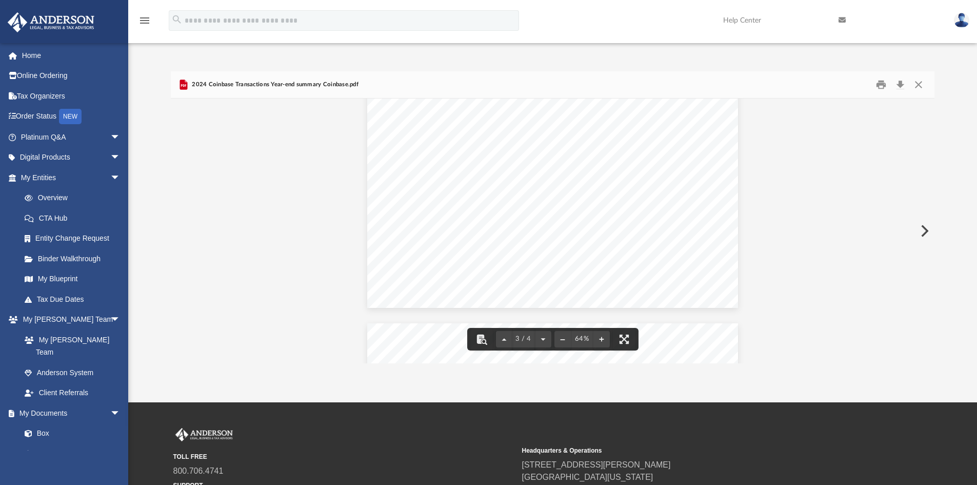
scroll to position [846, 0]
click at [916, 82] on button "Close" at bounding box center [919, 85] width 18 height 16
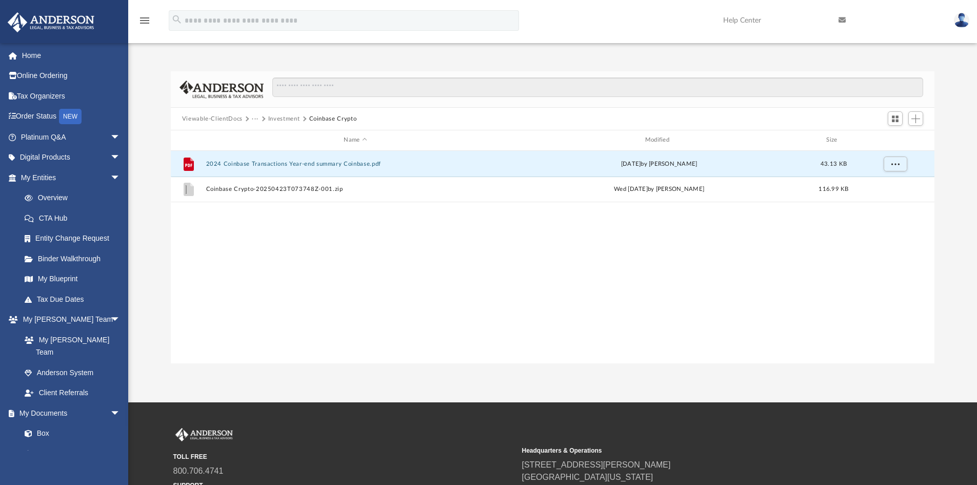
click at [276, 116] on button "Investment" at bounding box center [284, 118] width 32 height 9
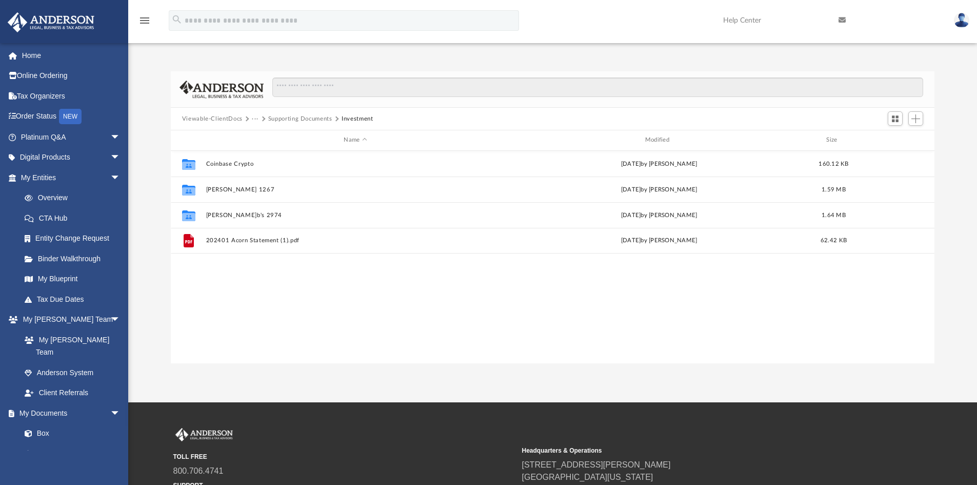
click at [319, 121] on button "Supporting Documents" at bounding box center [300, 118] width 64 height 9
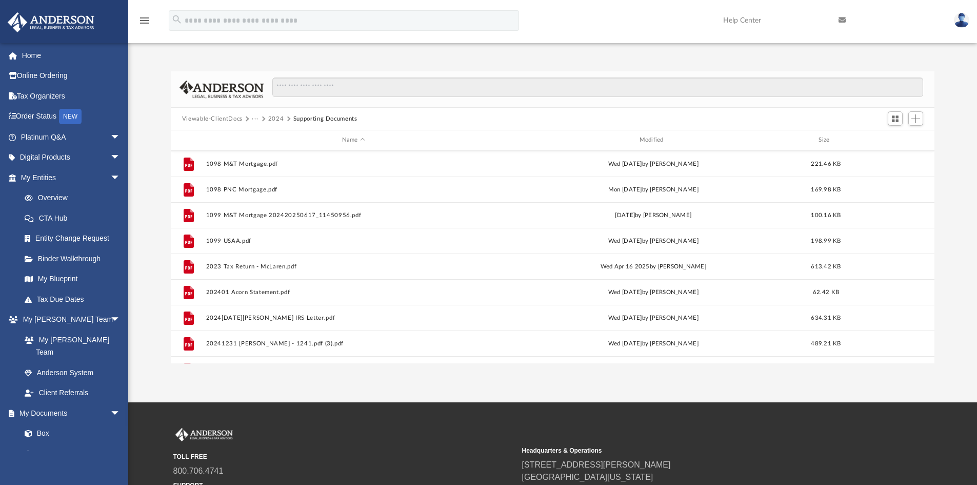
scroll to position [257, 0]
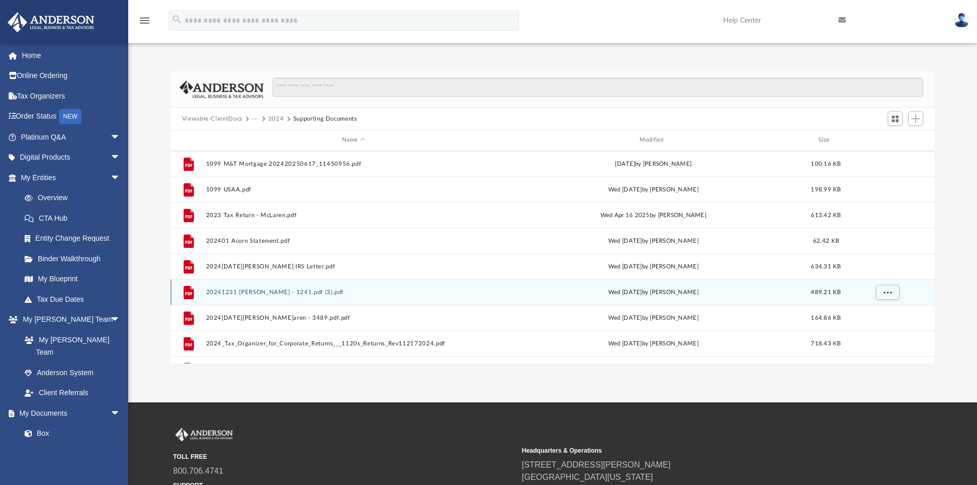
click at [290, 296] on button "20241231 [PERSON_NAME] - 1241.pdf (3).pdf" at bounding box center [354, 292] width 296 height 7
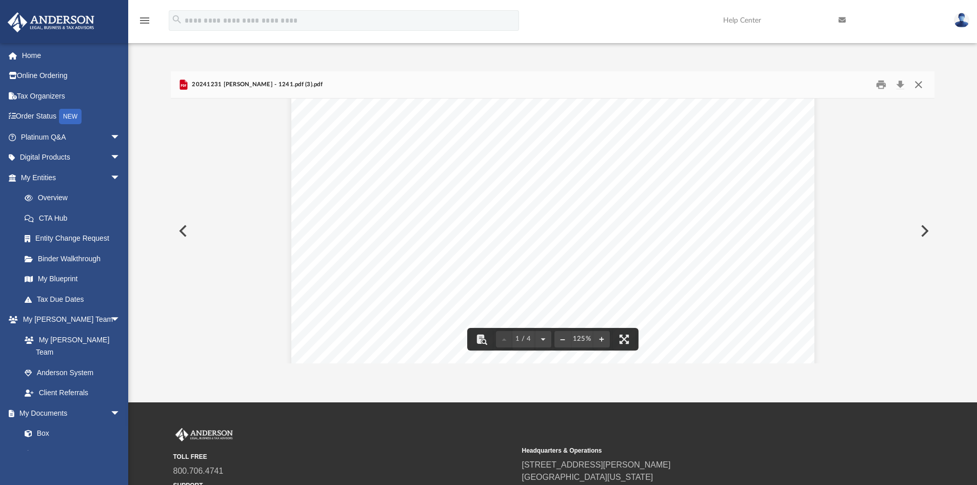
click at [920, 80] on button "Close" at bounding box center [919, 85] width 18 height 16
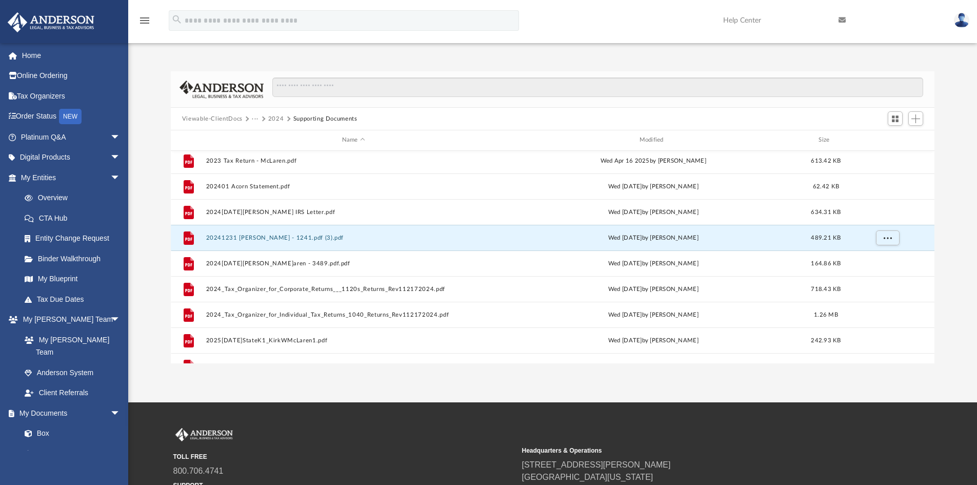
scroll to position [359, 0]
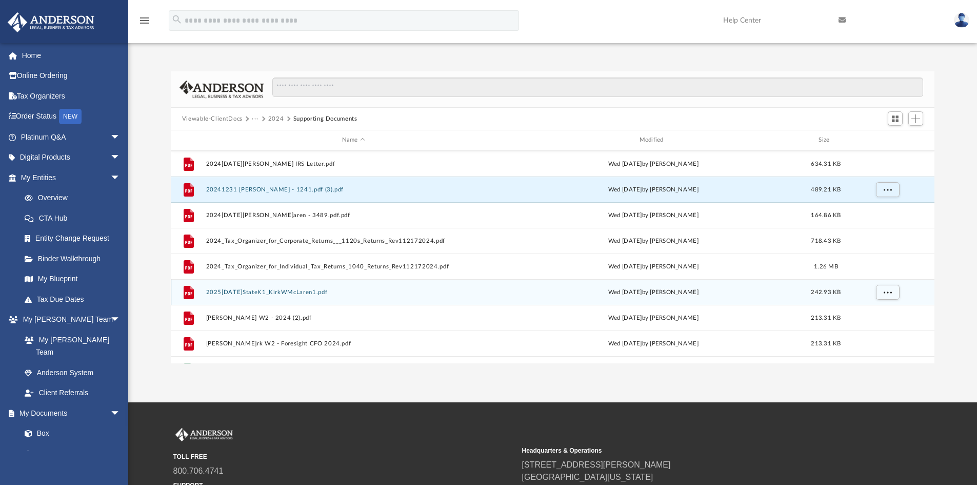
click at [273, 289] on button "2025[DATE]StateK1_KirkWMcLaren1.pdf" at bounding box center [354, 292] width 296 height 7
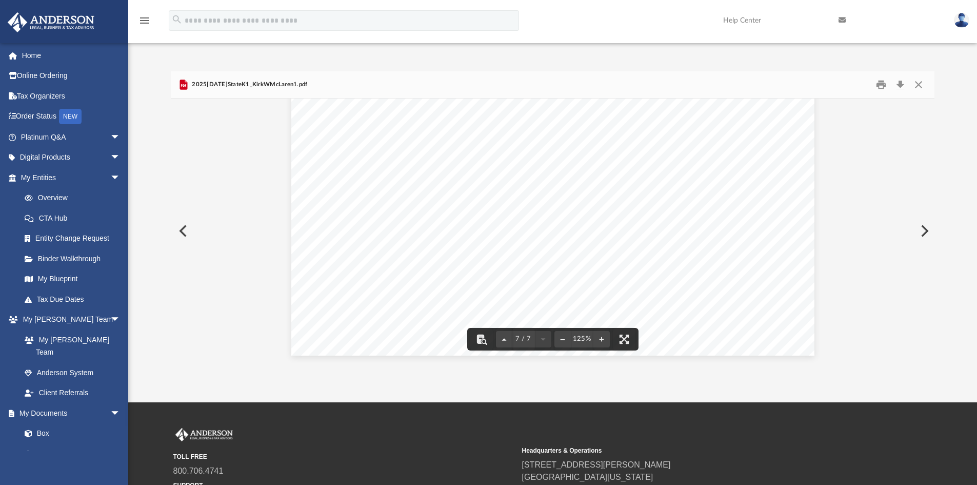
scroll to position [4328, 0]
click at [919, 84] on button "Close" at bounding box center [919, 85] width 18 height 16
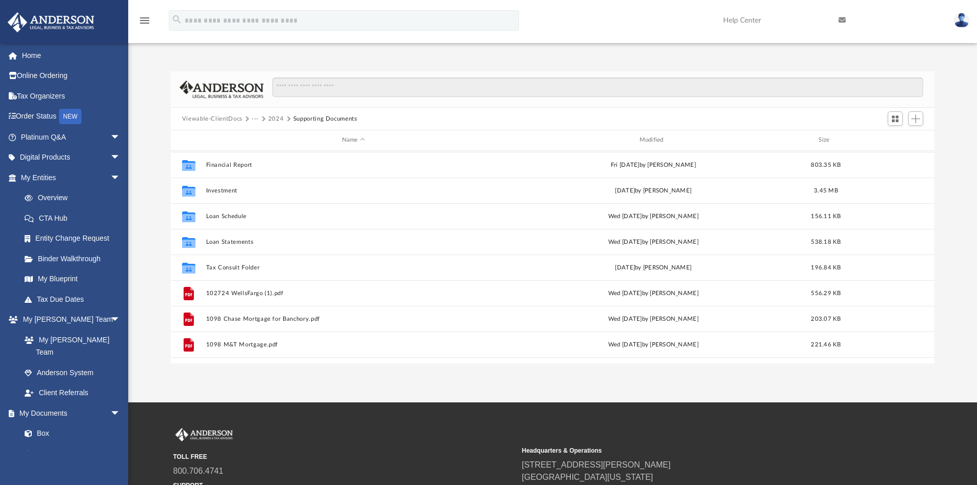
scroll to position [0, 0]
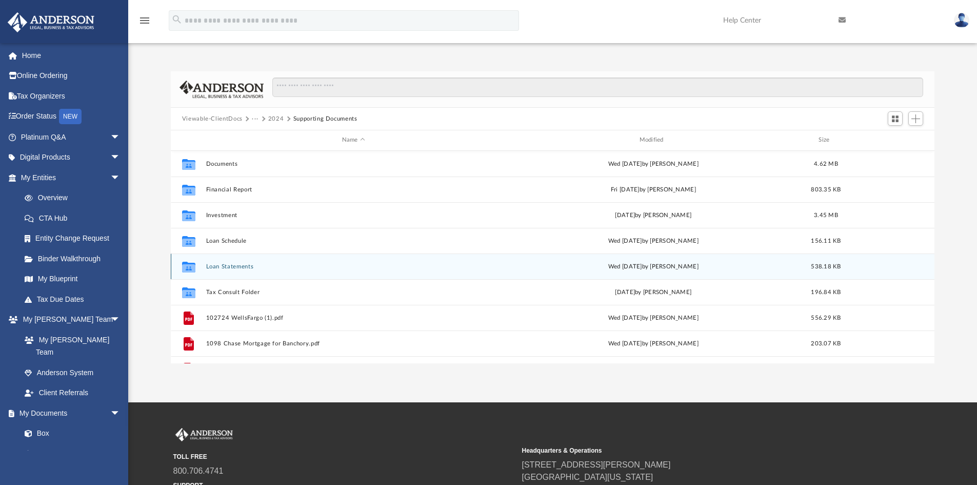
click at [234, 267] on button "Loan Statements" at bounding box center [354, 266] width 296 height 7
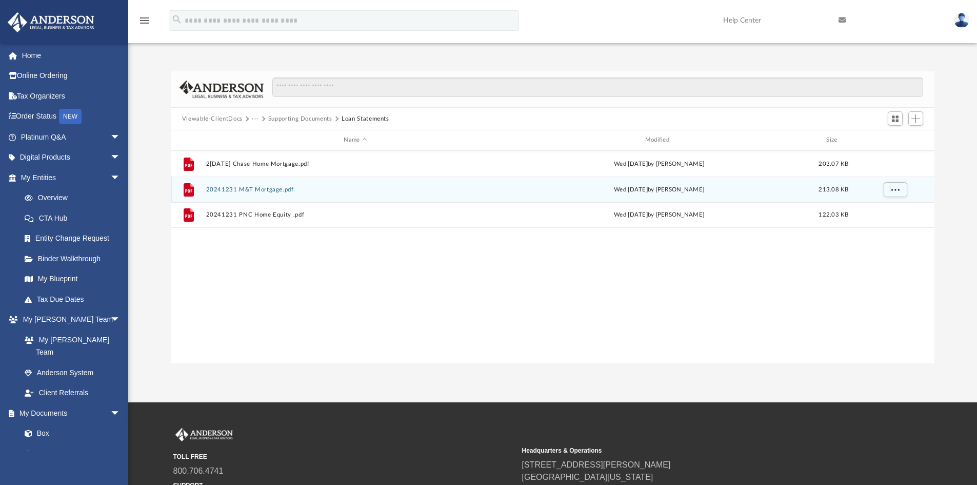
click at [258, 192] on button "20241231 M&T Mortgage.pdf" at bounding box center [355, 189] width 299 height 7
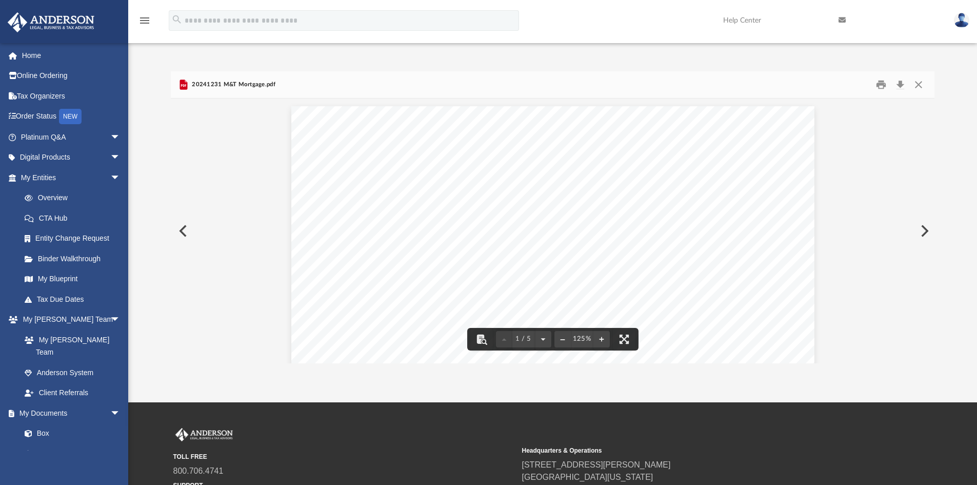
drag, startPoint x: 611, startPoint y: 183, endPoint x: 639, endPoint y: 185, distance: 28.8
drag, startPoint x: 619, startPoint y: 187, endPoint x: 667, endPoint y: 187, distance: 47.2
click at [919, 231] on button "Preview" at bounding box center [924, 231] width 23 height 29
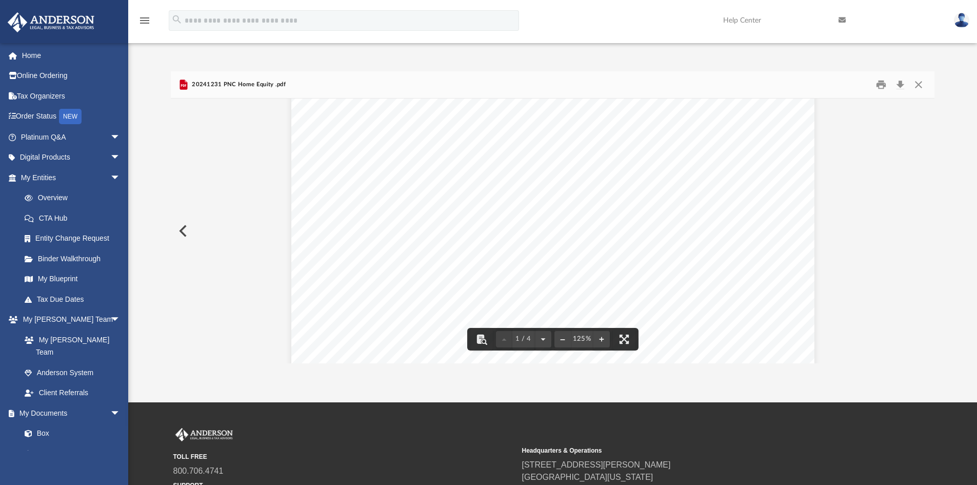
scroll to position [205, 0]
click at [916, 83] on button "Close" at bounding box center [919, 85] width 18 height 16
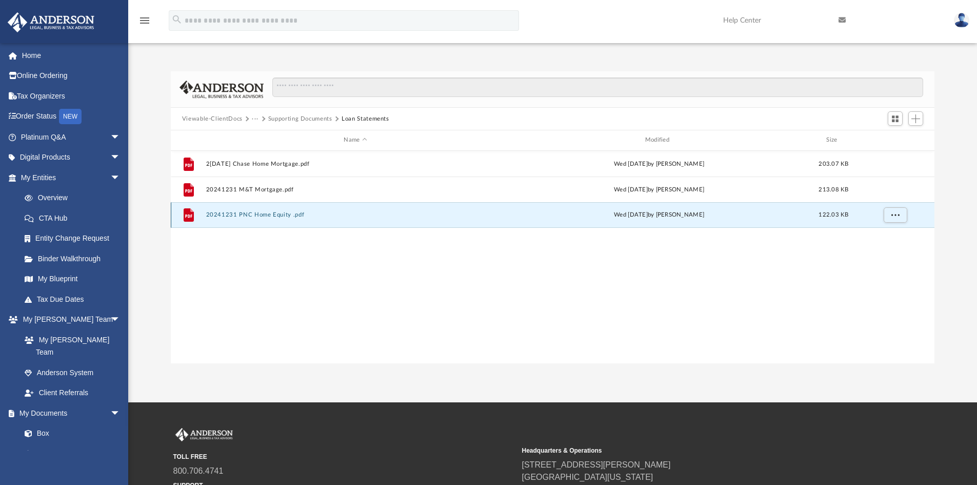
click at [288, 218] on button "20241231 PNC Home Equity .pdf" at bounding box center [355, 214] width 299 height 7
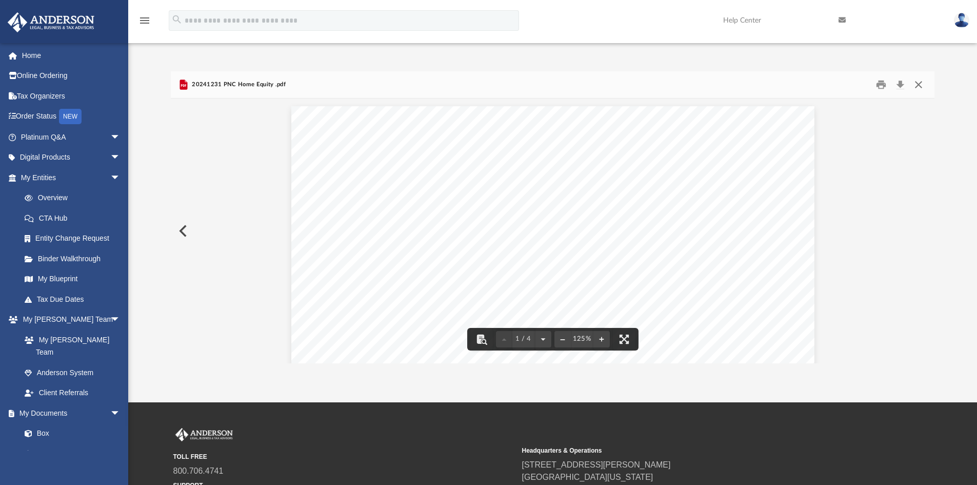
click at [916, 89] on button "Close" at bounding box center [919, 85] width 18 height 16
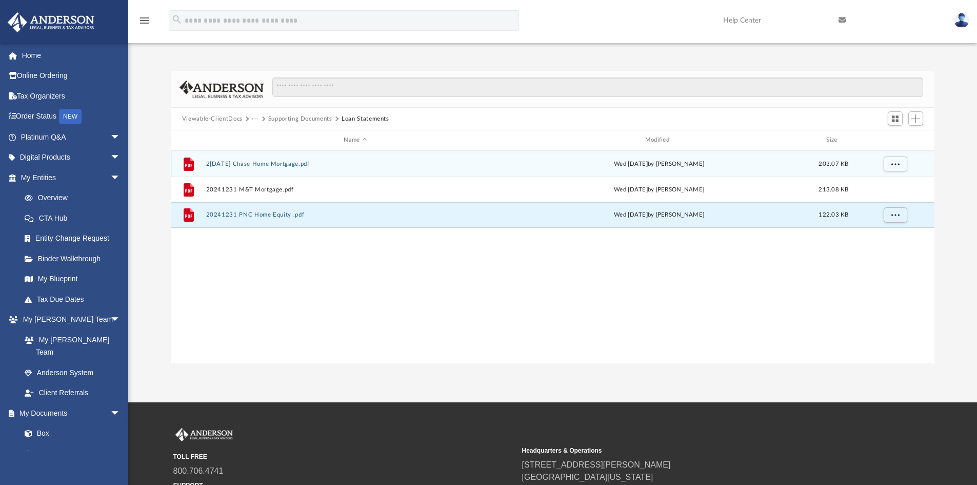
click at [261, 160] on div "File 20[DATE]hase Home Mortgage.pdf We[DATE] b[PERSON_NAME] 203.07 KB" at bounding box center [553, 164] width 765 height 26
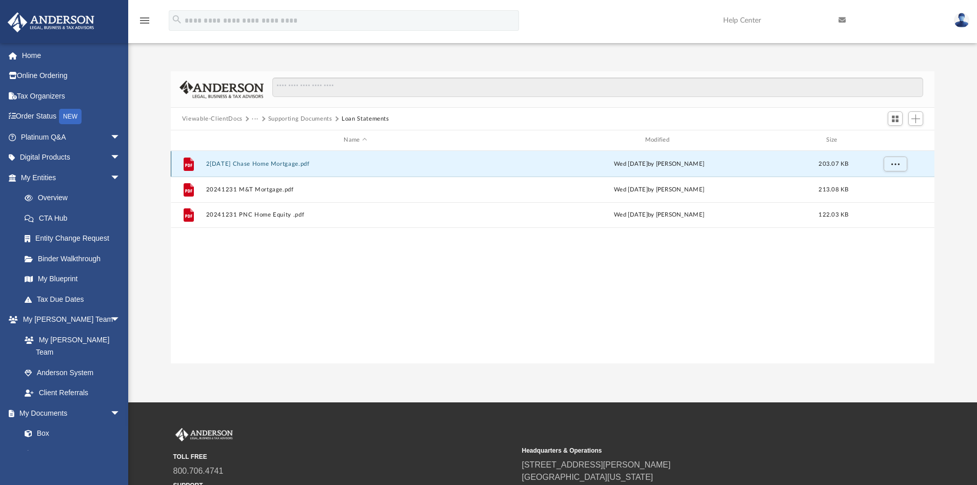
click at [261, 161] on button "2[DATE] Chase Home Mortgage.pdf" at bounding box center [355, 164] width 299 height 7
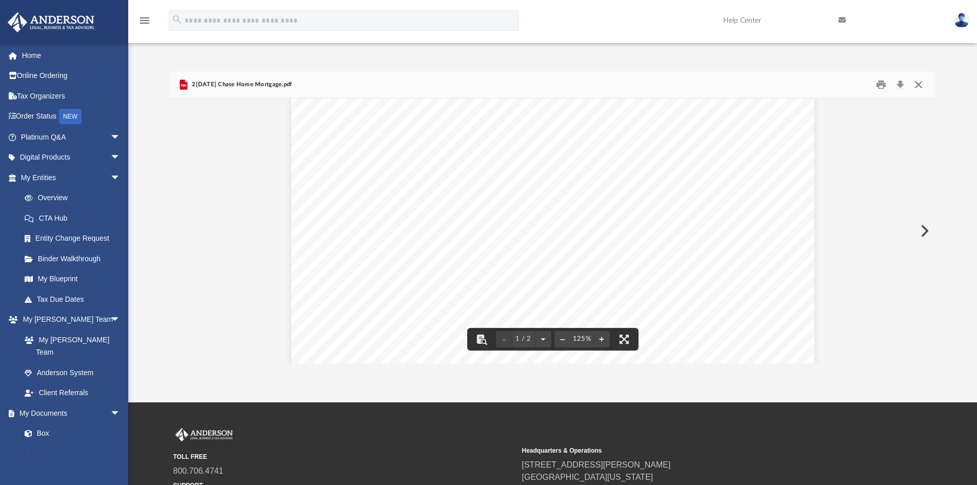
click at [920, 88] on button "Close" at bounding box center [919, 85] width 18 height 16
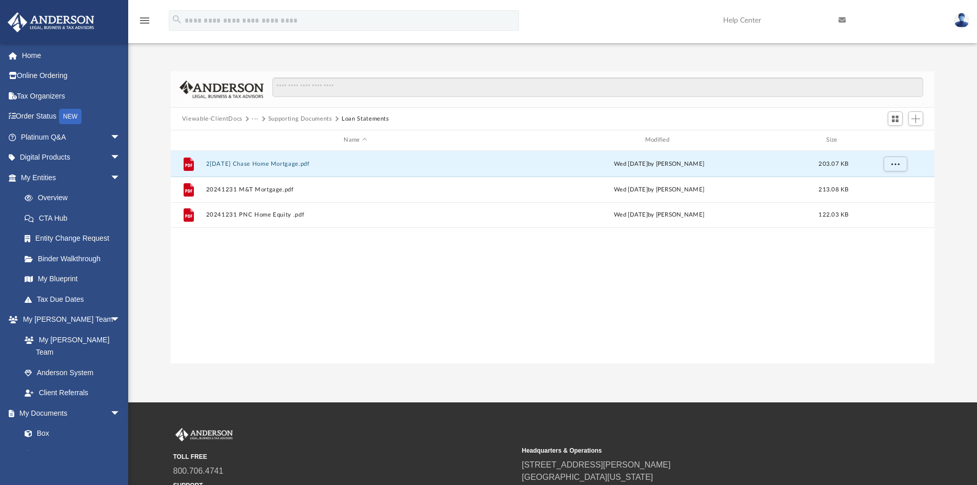
click at [321, 118] on button "Supporting Documents" at bounding box center [300, 118] width 64 height 9
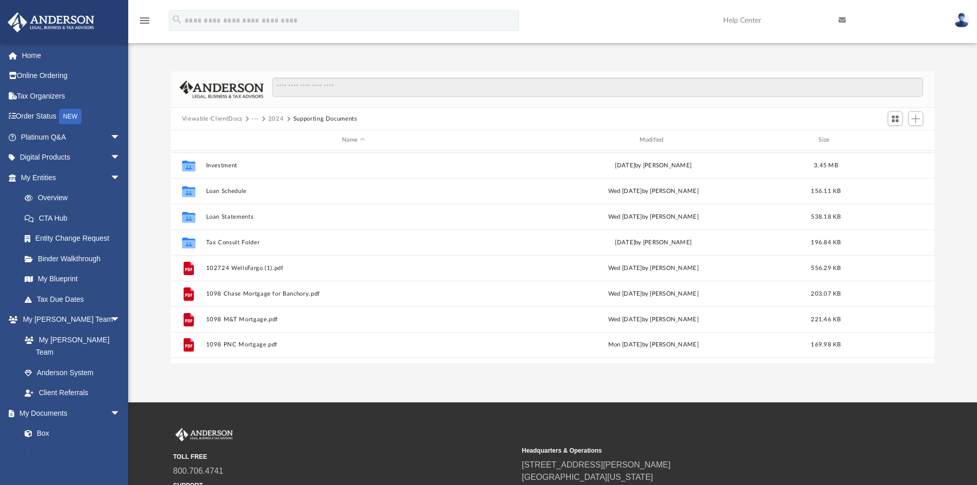
scroll to position [0, 0]
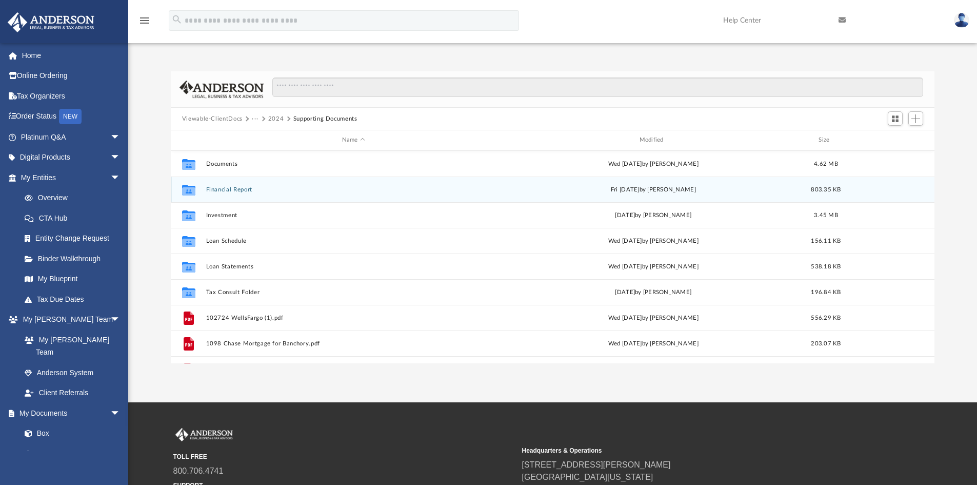
click at [231, 189] on button "Financial Report" at bounding box center [354, 189] width 296 height 7
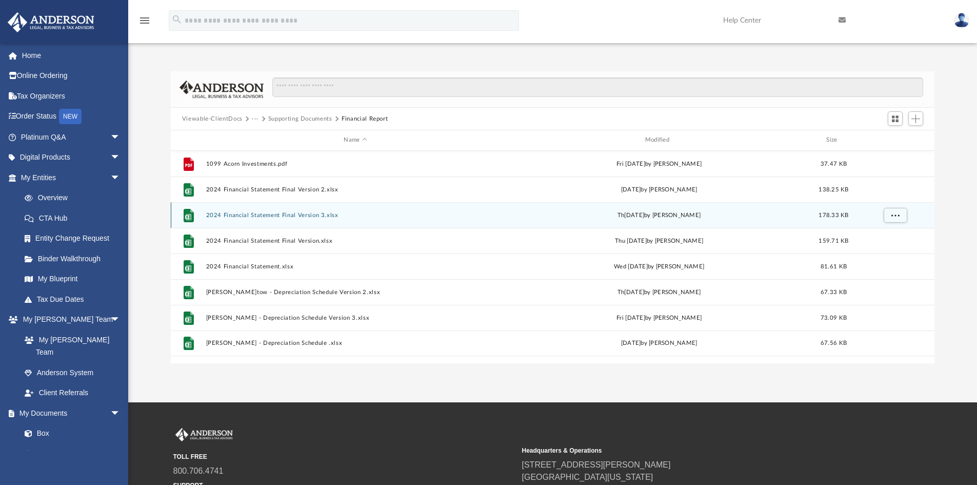
click at [269, 217] on button "2024 Financial Statement Final Version 3.xlsx" at bounding box center [355, 215] width 299 height 7
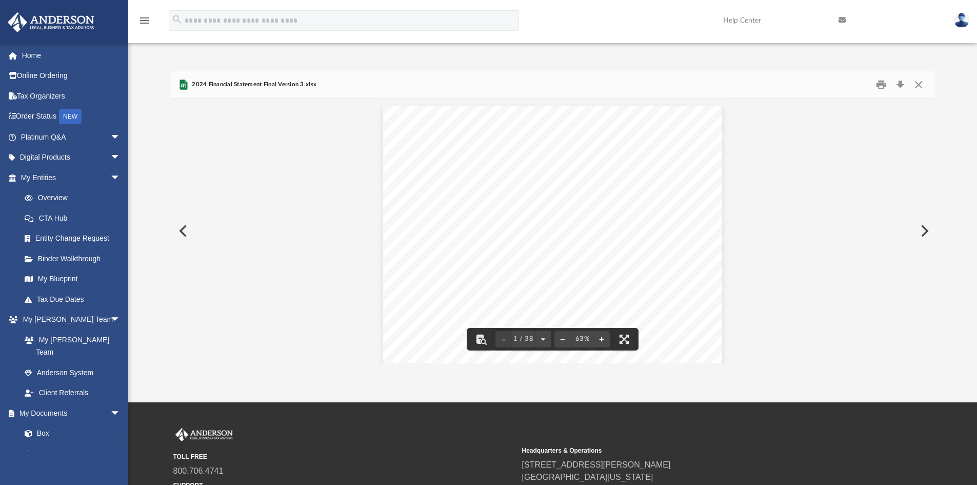
click at [605, 339] on button "File preview" at bounding box center [602, 339] width 16 height 23
click at [557, 239] on span "2,035" at bounding box center [561, 238] width 9 height 4
drag, startPoint x: 544, startPoint y: 277, endPoint x: 563, endPoint y: 280, distance: 19.8
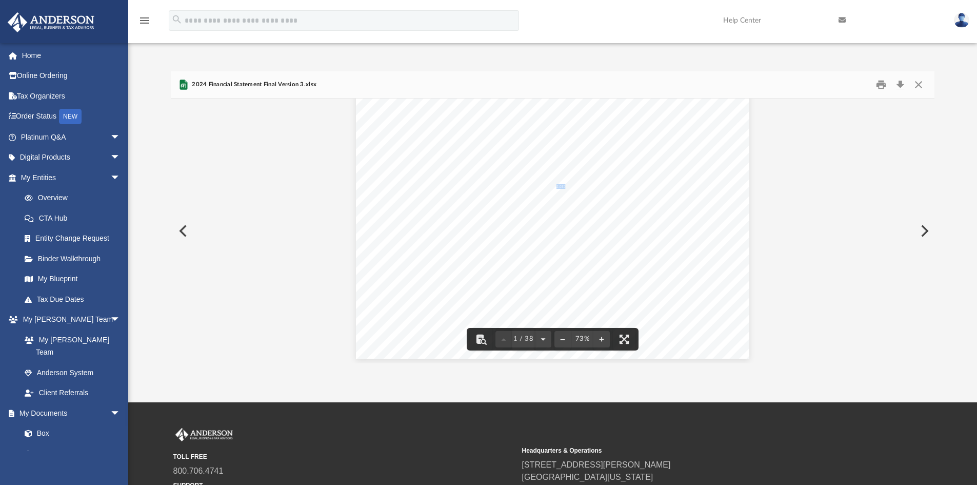
click at [563, 280] on div "Income Statment McLaren Corp Profit and Loss (YTD) Janu[DATE]ece[DATE]AL Person…" at bounding box center [553, 207] width 394 height 304
drag, startPoint x: 552, startPoint y: 280, endPoint x: 569, endPoint y: 281, distance: 17.0
click at [569, 281] on div "Income Statment McLaren Corp Profit and Loss (YTD) Janu[DATE]ece[DATE]AL Person…" at bounding box center [553, 207] width 394 height 304
click at [605, 337] on button "File preview" at bounding box center [602, 339] width 16 height 23
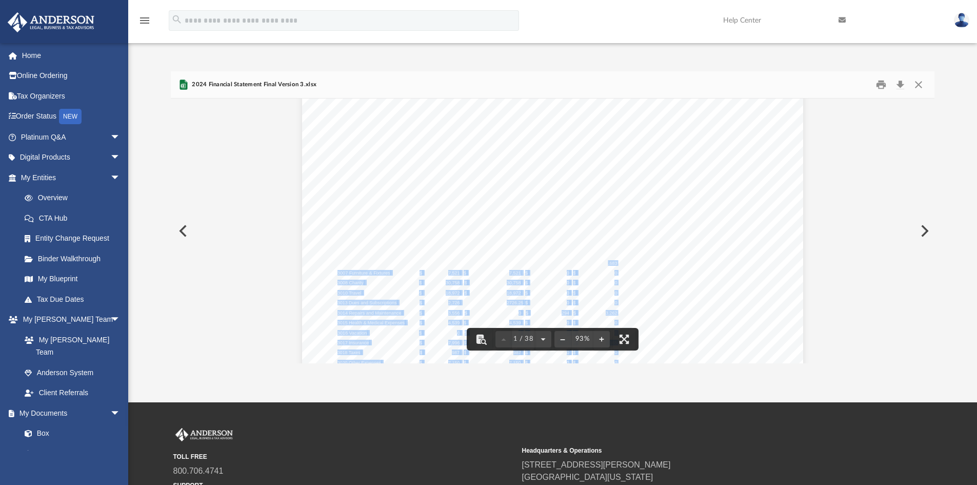
drag, startPoint x: 604, startPoint y: 263, endPoint x: 620, endPoint y: 263, distance: 15.9
click at [620, 263] on div "Income Statment McLaren Corp Profit and Loss (YTD) Janu[DATE]ece[DATE]AL Person…" at bounding box center [553, 249] width 502 height 388
click at [631, 260] on div "Income Statment McLaren Corp Profit and Loss (YTD) Janu[DATE]ece[DATE]AL Person…" at bounding box center [553, 249] width 502 height 388
click at [606, 226] on div "Income Statment McLaren Corp Profit and Loss (YTD) Janu[DATE]ece[DATE]AL Person…" at bounding box center [553, 249] width 502 height 388
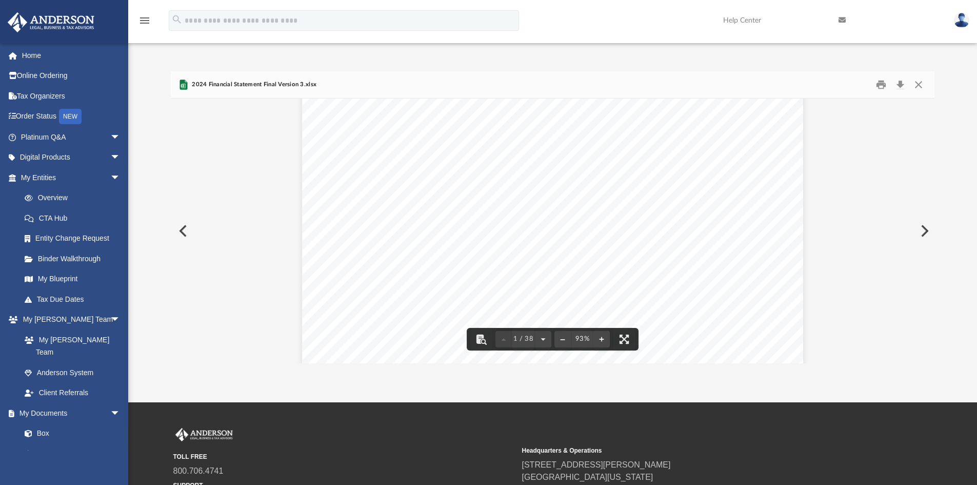
click at [606, 223] on span "3,560" at bounding box center [611, 223] width 11 height 5
drag, startPoint x: 599, startPoint y: 224, endPoint x: 616, endPoint y: 223, distance: 16.9
click at [616, 223] on div "Income Statment McLaren Corp Profit and Loss (YTD) Janu[DATE]ece[DATE]AL Person…" at bounding box center [553, 249] width 502 height 388
drag, startPoint x: 595, startPoint y: 226, endPoint x: 612, endPoint y: 226, distance: 16.4
click at [612, 226] on div "Income Statment McLaren Corp Profit and Loss (YTD) Janu[DATE]ece[DATE]AL Person…" at bounding box center [553, 249] width 502 height 388
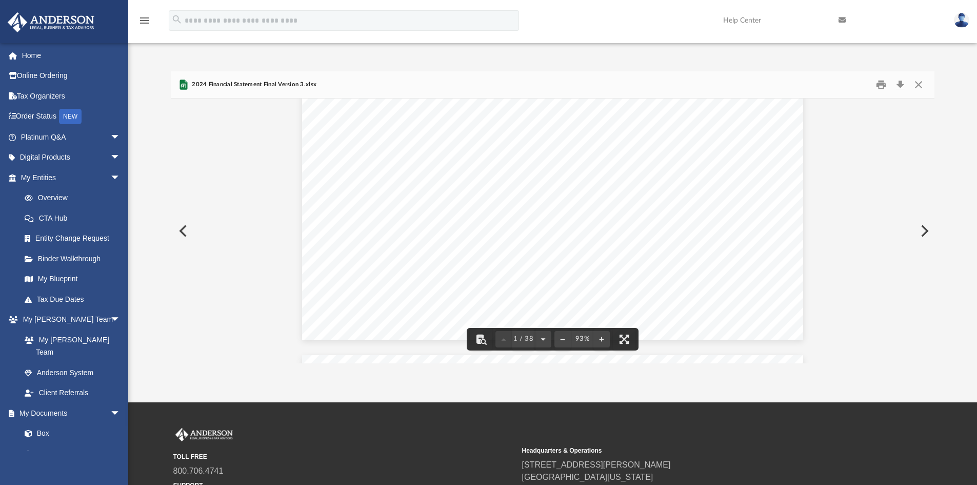
scroll to position [0, 0]
click at [921, 83] on button "Close" at bounding box center [919, 85] width 18 height 16
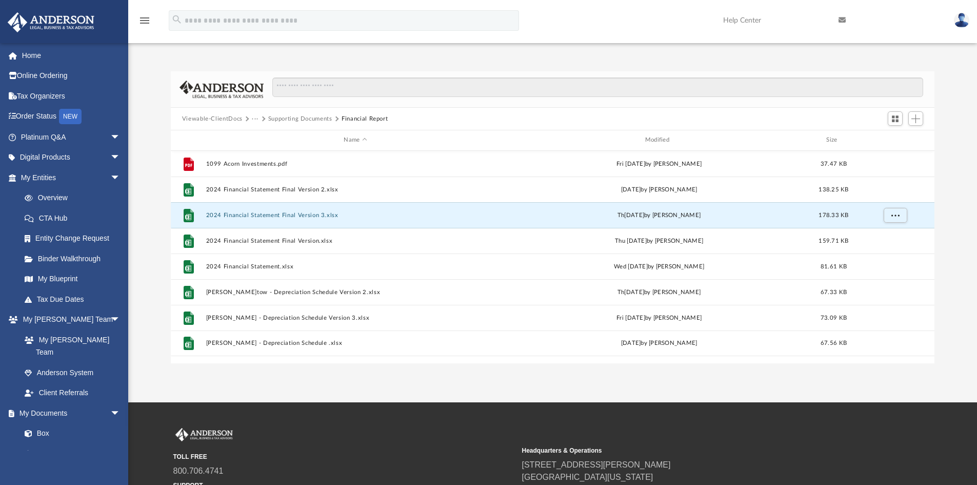
click at [306, 118] on button "Supporting Documents" at bounding box center [300, 118] width 64 height 9
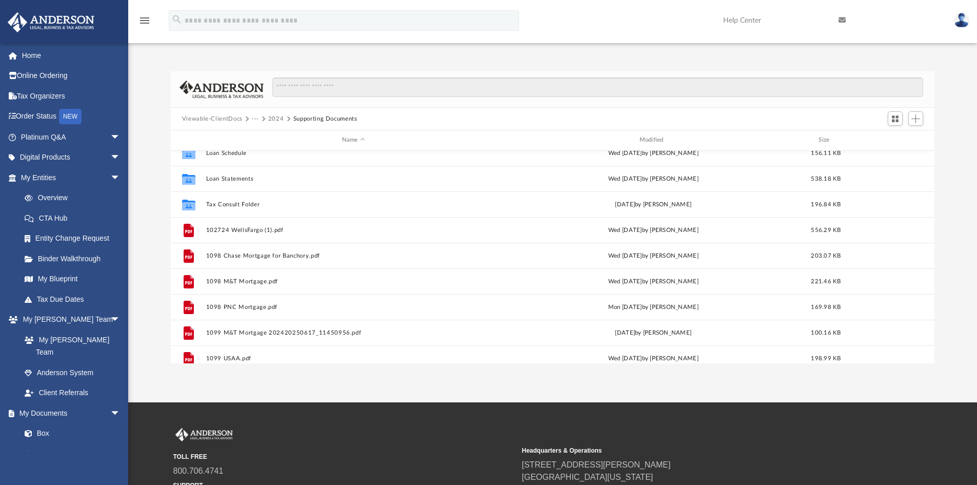
scroll to position [103, 0]
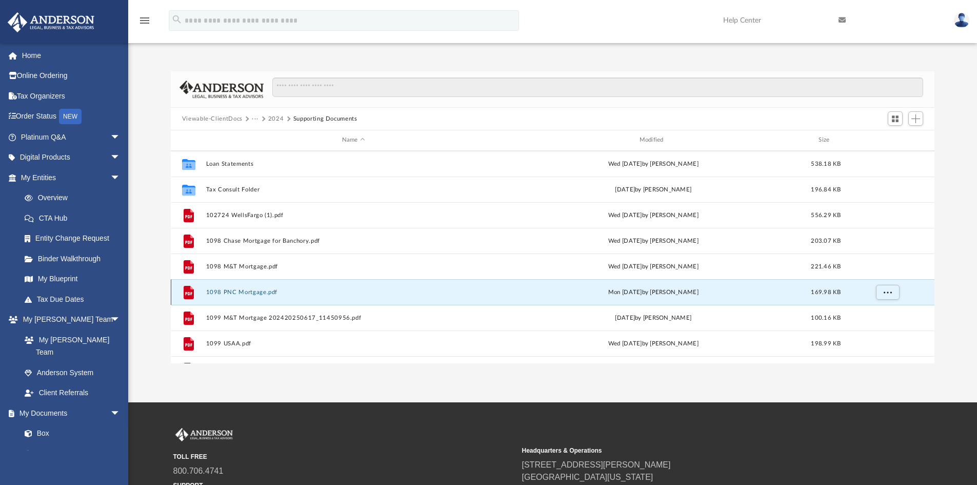
click at [238, 290] on button "1098 PNC Mortgage.pdf" at bounding box center [354, 292] width 296 height 7
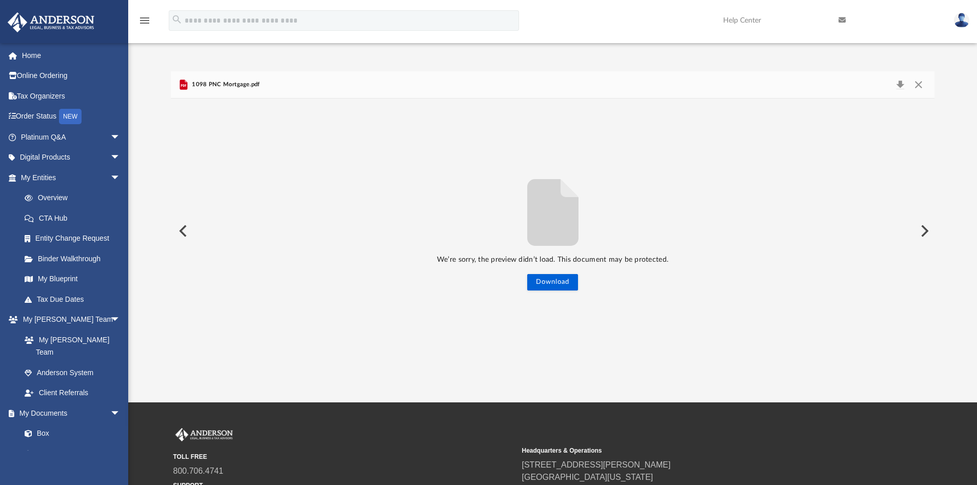
click at [182, 230] on button "Preview" at bounding box center [182, 231] width 23 height 29
click at [930, 239] on button "Preview" at bounding box center [924, 231] width 23 height 29
click at [922, 83] on button "Close" at bounding box center [919, 84] width 18 height 14
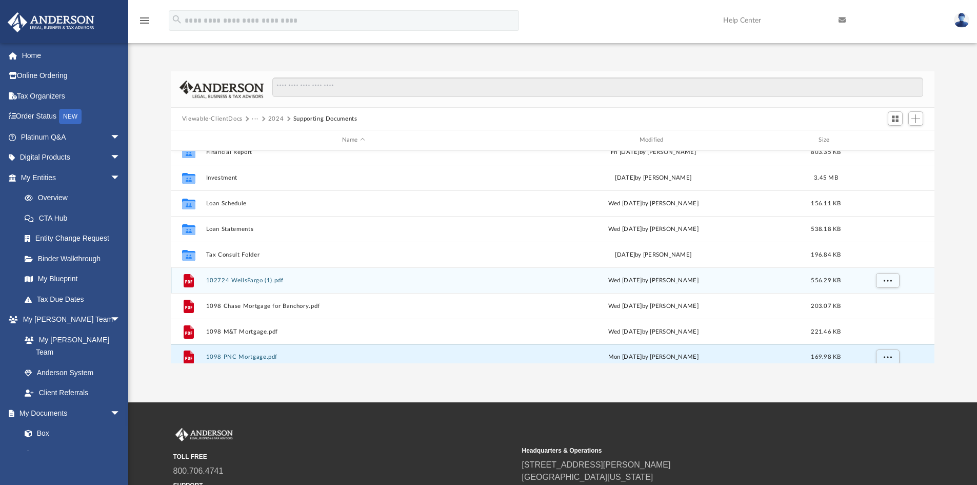
scroll to position [0, 0]
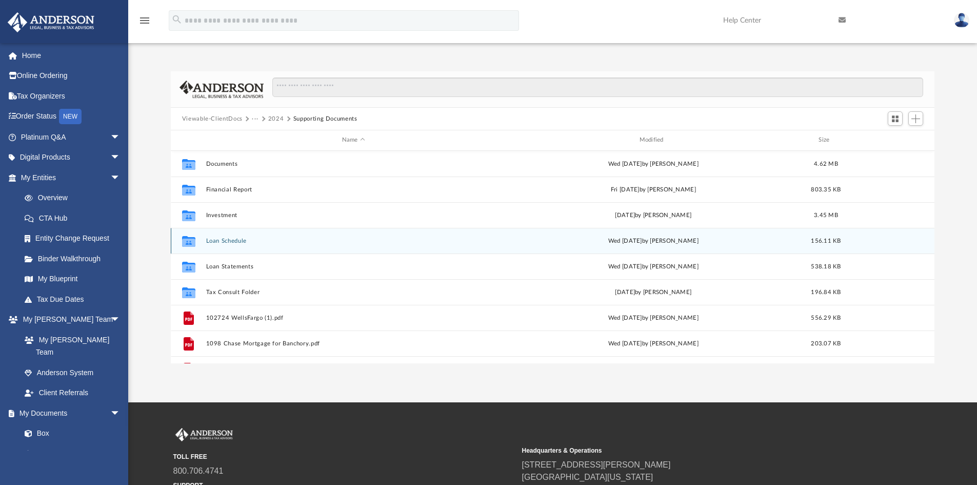
click at [232, 242] on button "Loan Schedule" at bounding box center [354, 241] width 296 height 7
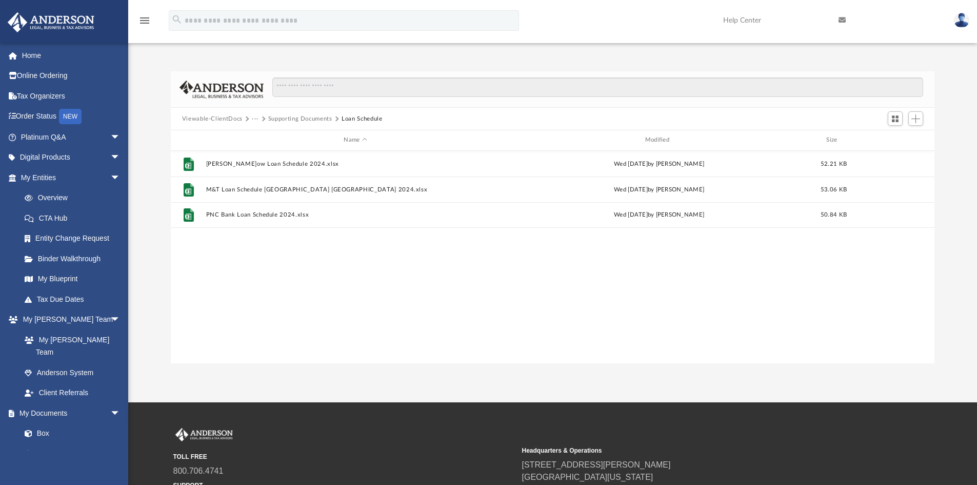
click at [299, 118] on button "Supporting Documents" at bounding box center [300, 118] width 64 height 9
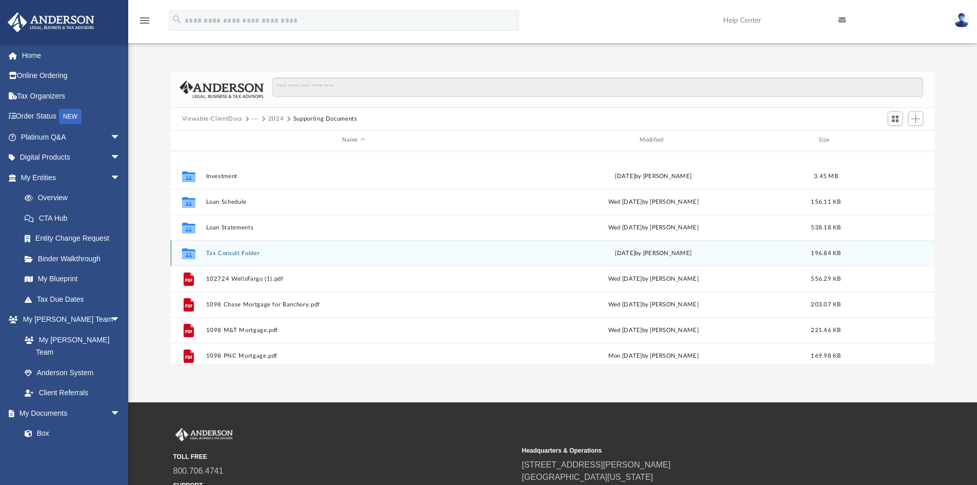
scroll to position [103, 0]
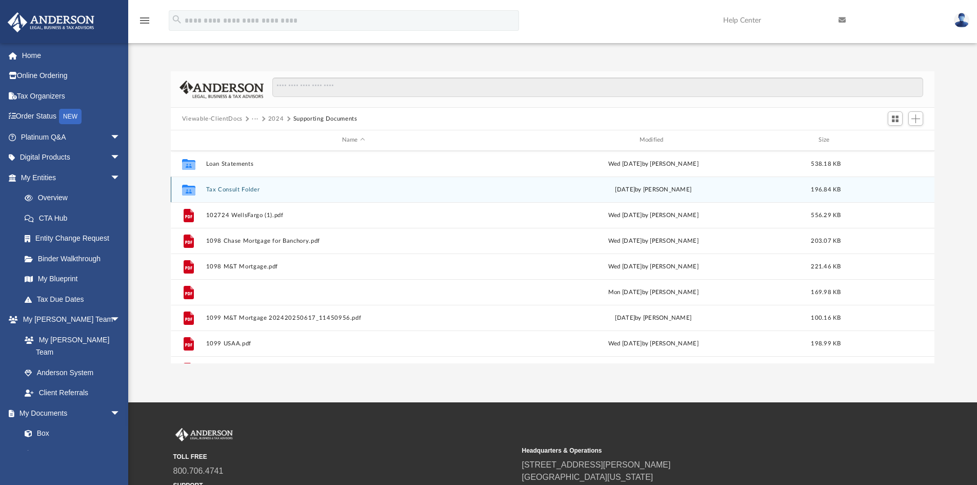
click at [262, 296] on button "1098 PNC Mortgage.pdf" at bounding box center [354, 292] width 296 height 7
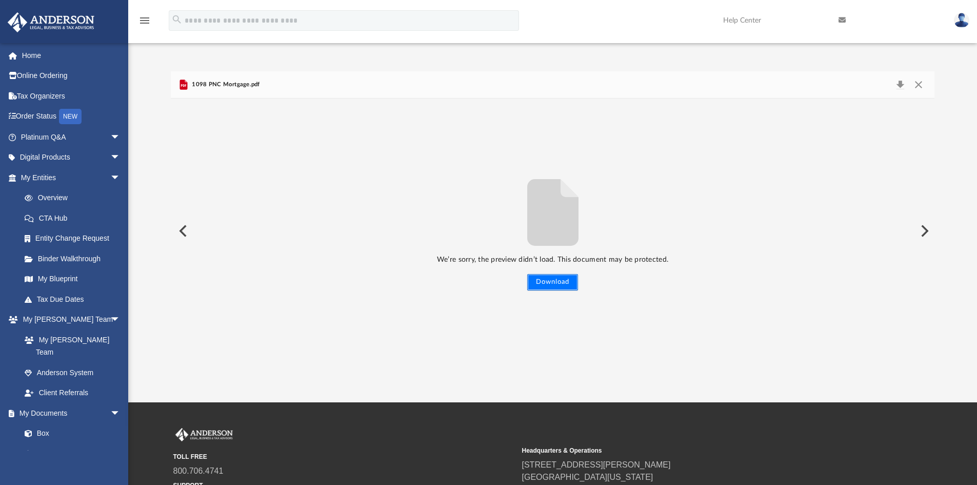
drag, startPoint x: 550, startPoint y: 288, endPoint x: 546, endPoint y: 292, distance: 5.5
click at [548, 290] on button "Download" at bounding box center [552, 282] width 51 height 16
click at [556, 275] on button "Download" at bounding box center [552, 282] width 51 height 16
click at [183, 229] on button "Preview" at bounding box center [182, 231] width 23 height 29
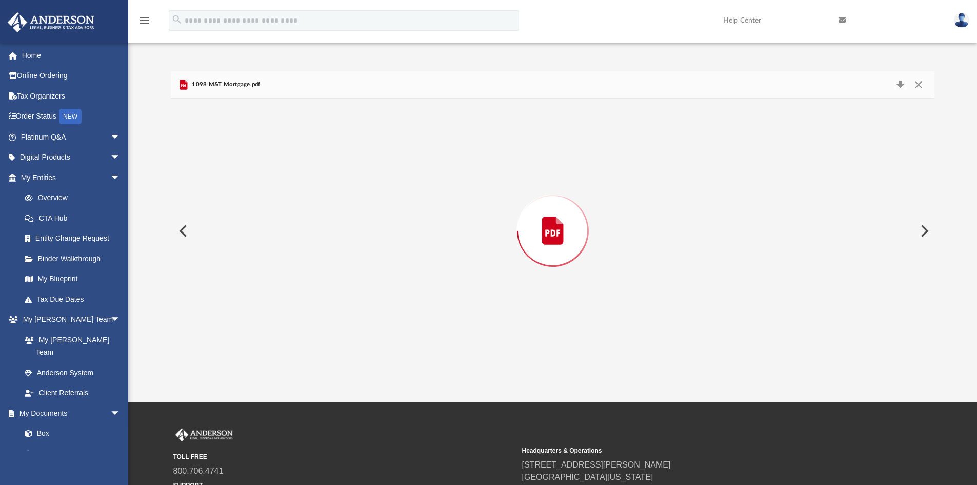
click at [183, 229] on button "Preview" at bounding box center [182, 231] width 23 height 29
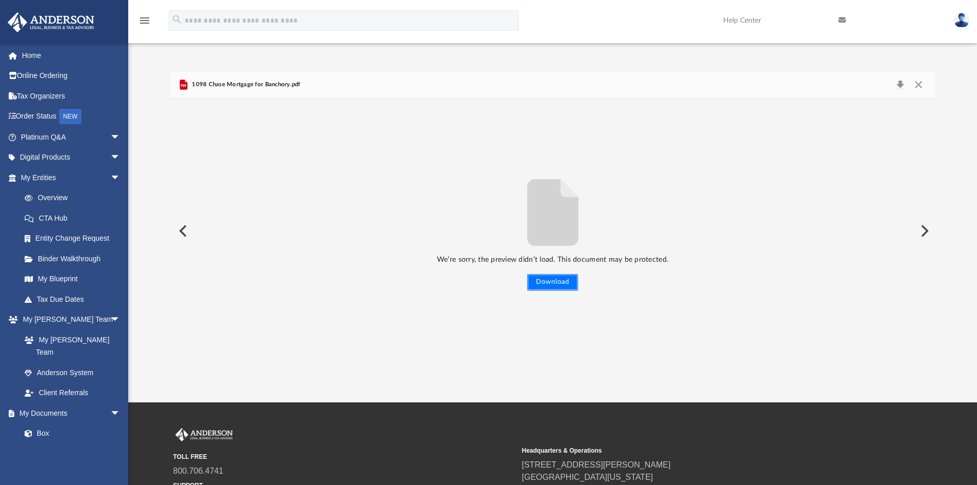
click at [546, 276] on button "Download" at bounding box center [552, 282] width 51 height 16
